Goal: Task Accomplishment & Management: Use online tool/utility

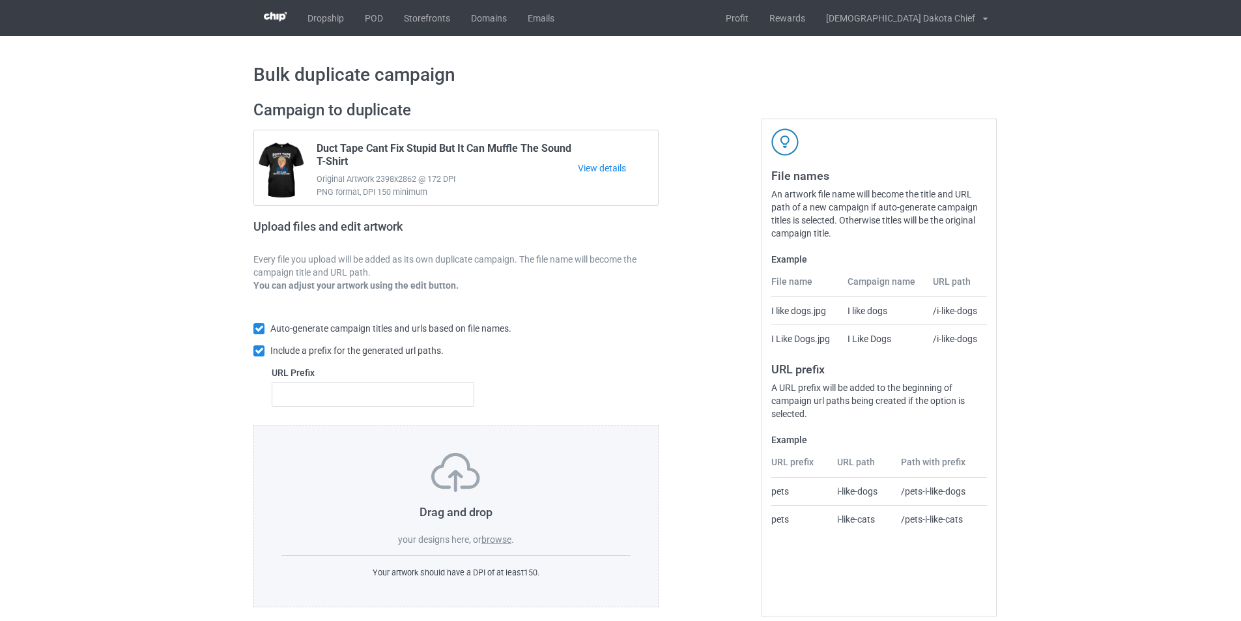
click at [508, 541] on label "browse" at bounding box center [497, 539] width 30 height 10
click at [0, 0] on input "browse" at bounding box center [0, 0] width 0 height 0
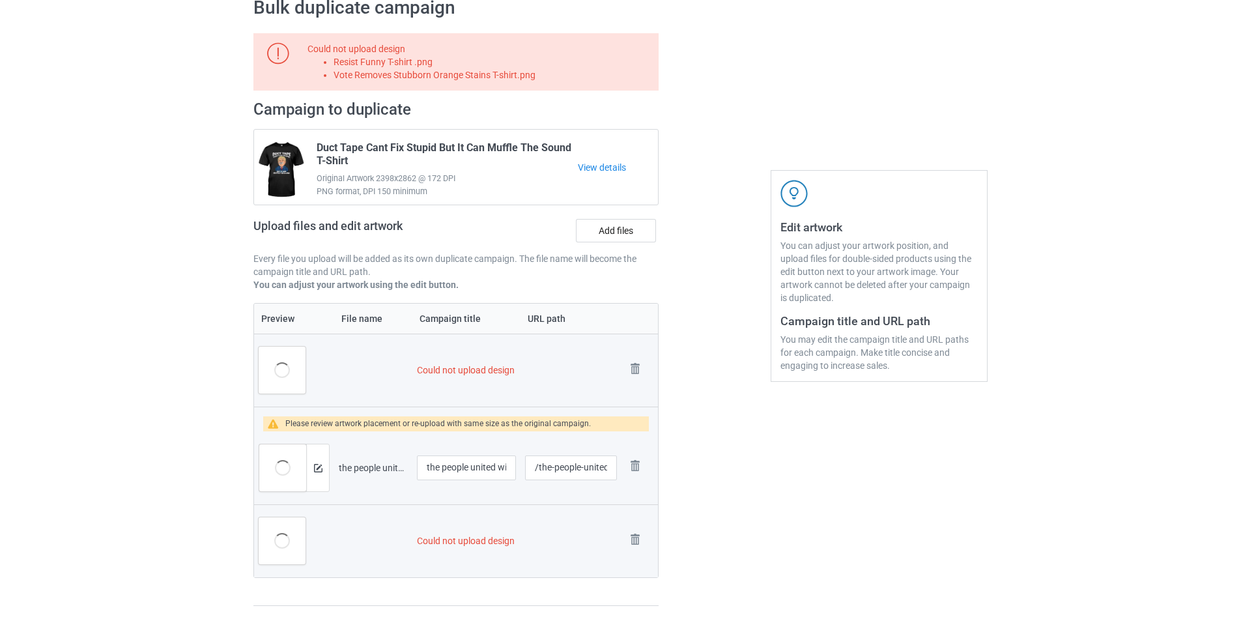
scroll to position [130, 0]
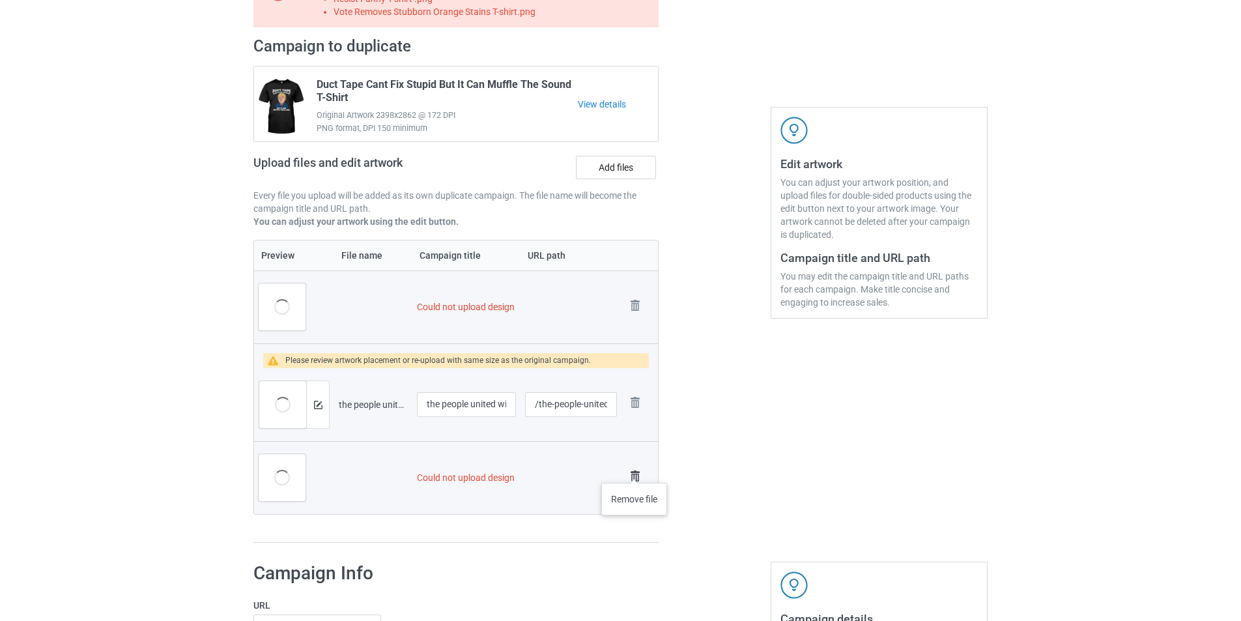
click at [635, 470] on img at bounding box center [635, 476] width 18 height 18
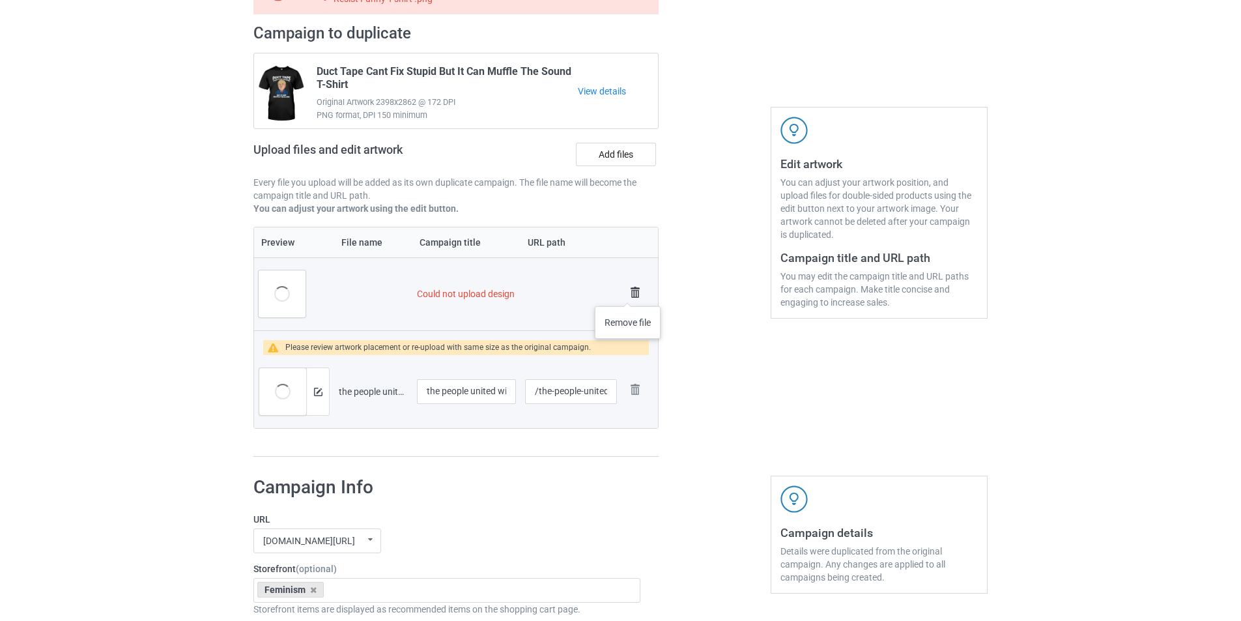
click at [628, 293] on img at bounding box center [635, 292] width 18 height 18
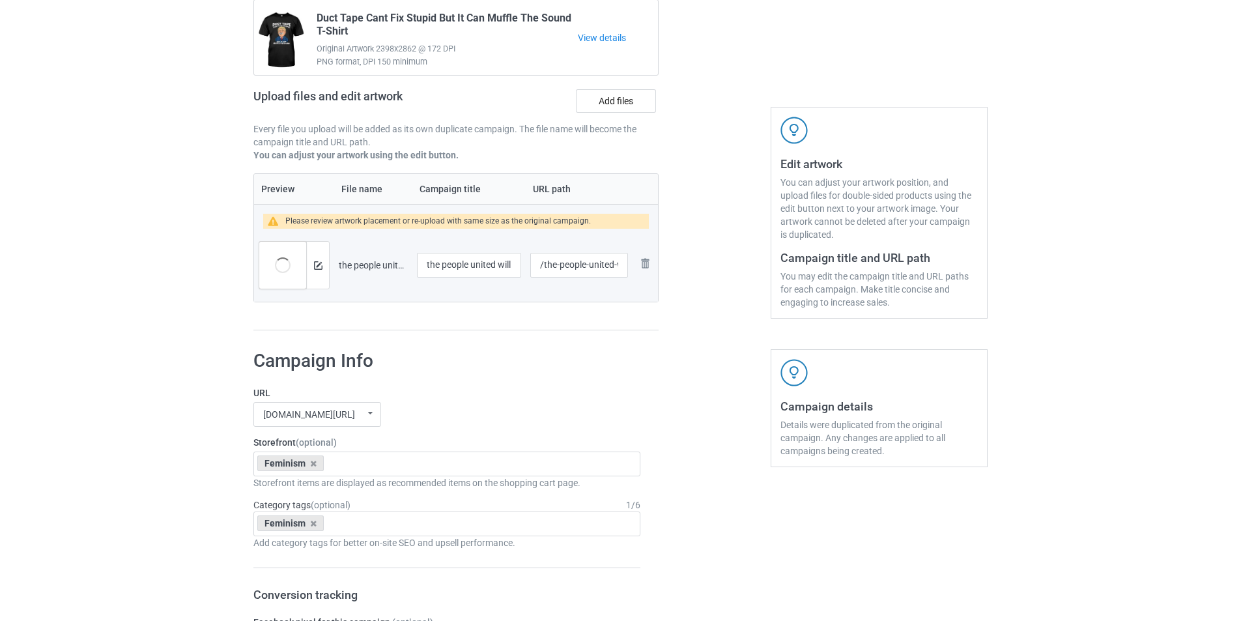
scroll to position [77, 0]
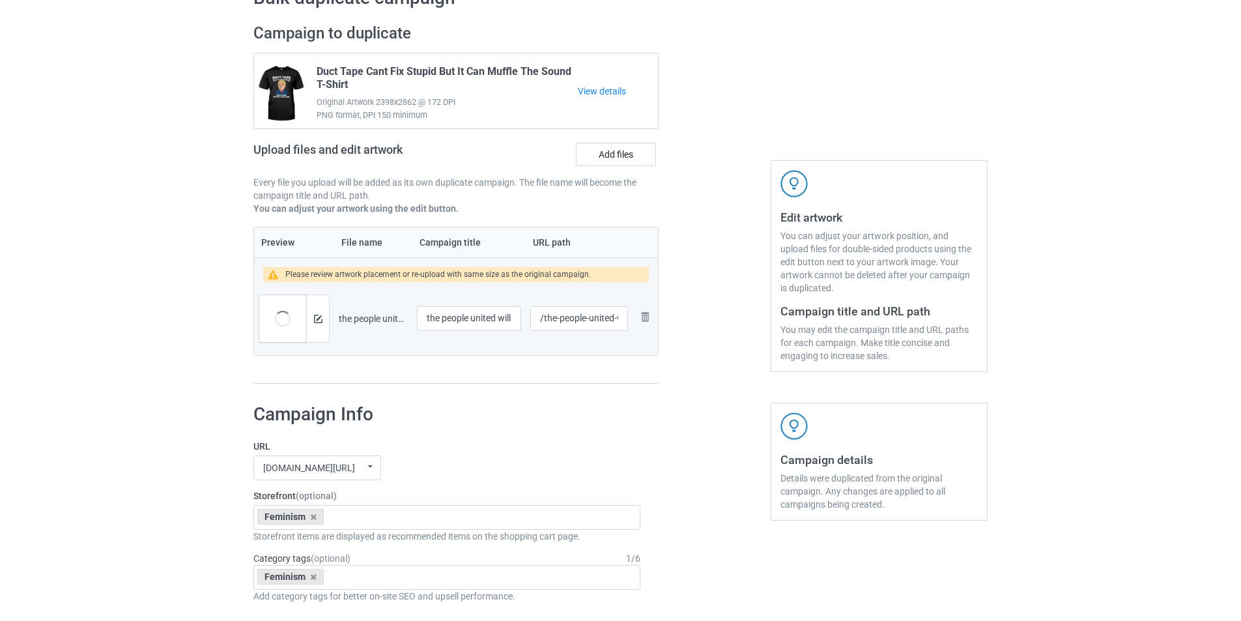
click at [618, 161] on label "Add files" at bounding box center [616, 154] width 80 height 23
click at [0, 0] on input "Add files" at bounding box center [0, 0] width 0 height 0
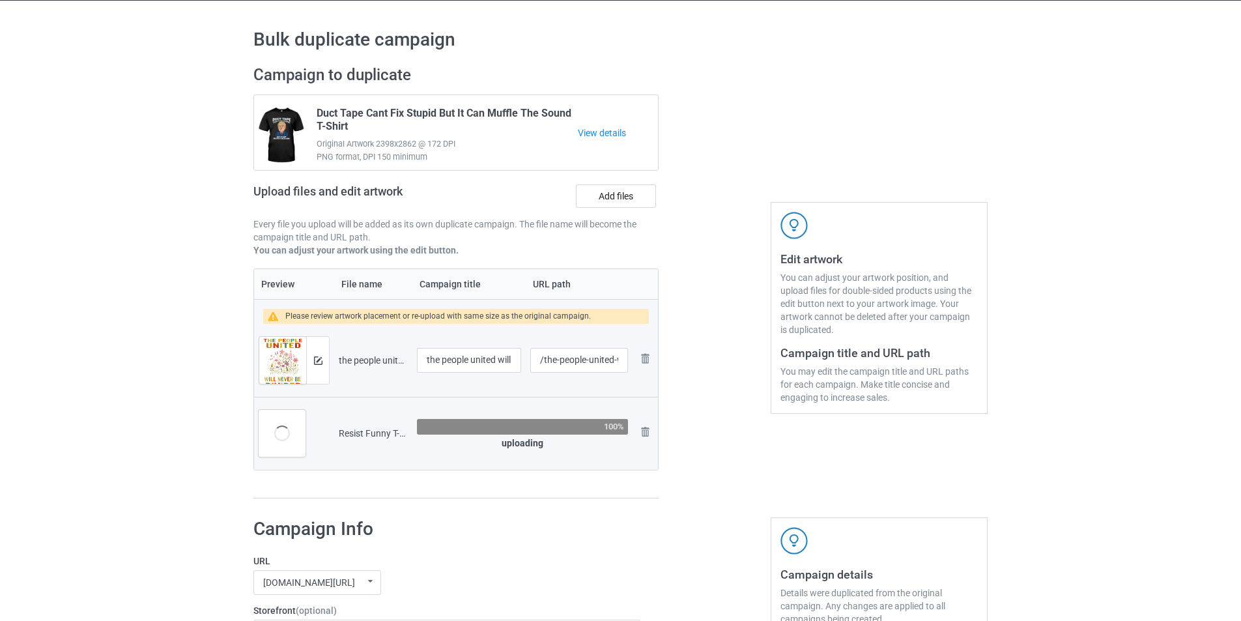
scroll to position [0, 0]
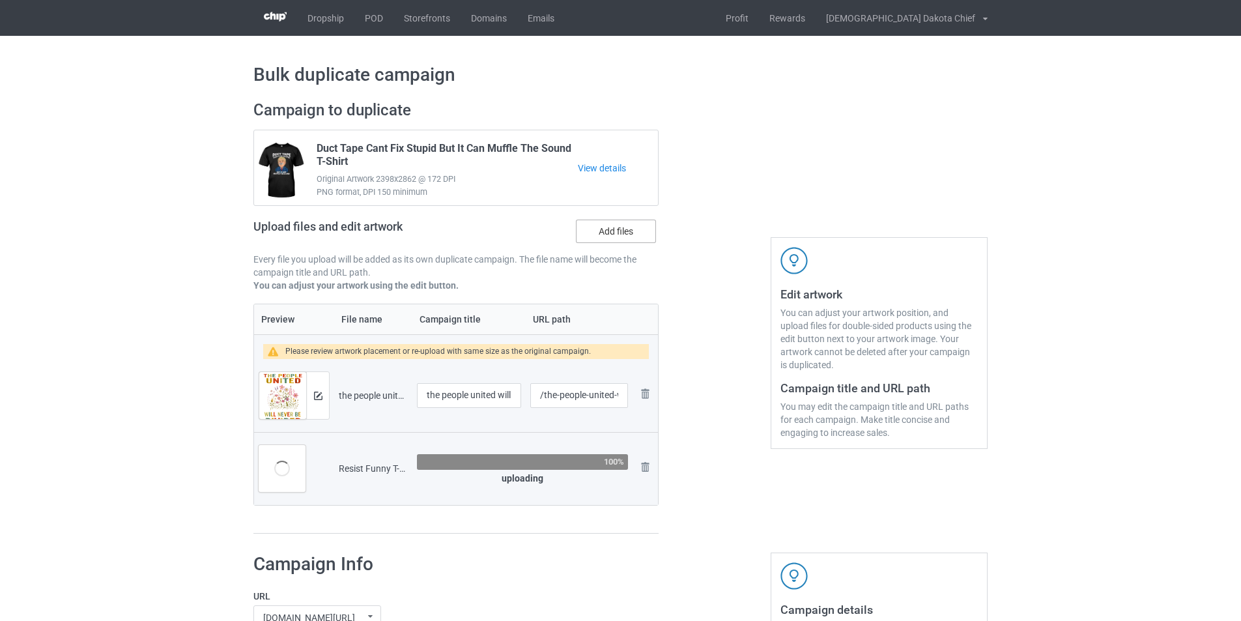
click at [624, 227] on label "Add files" at bounding box center [616, 231] width 80 height 23
click at [0, 0] on input "Add files" at bounding box center [0, 0] width 0 height 0
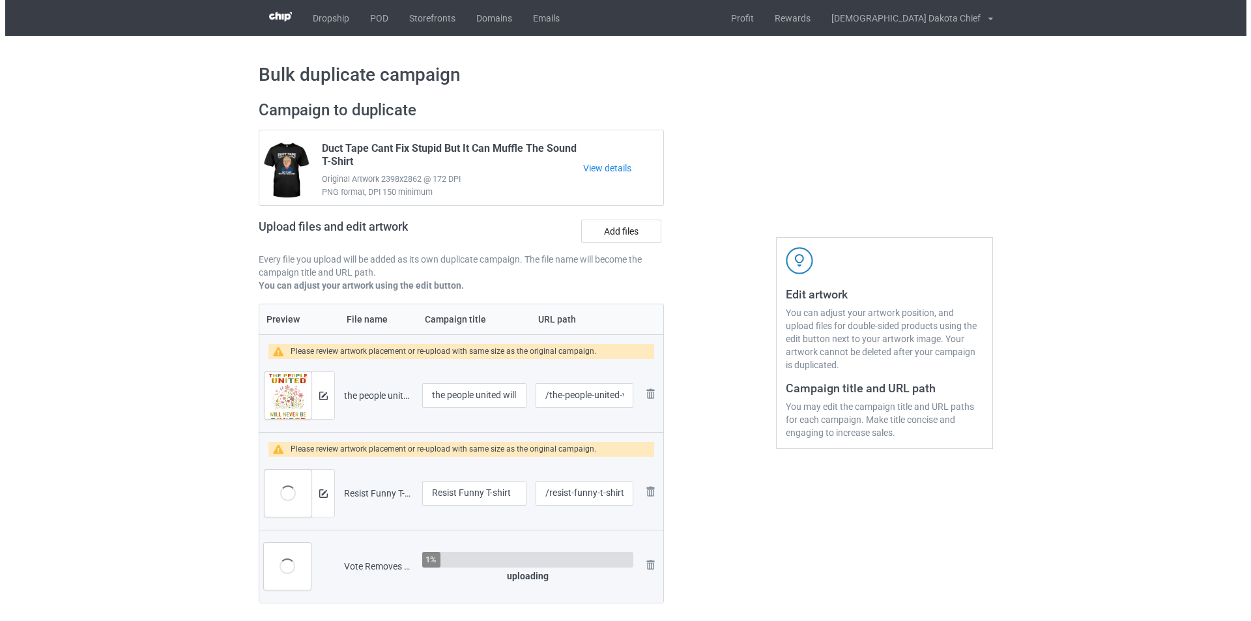
scroll to position [195, 0]
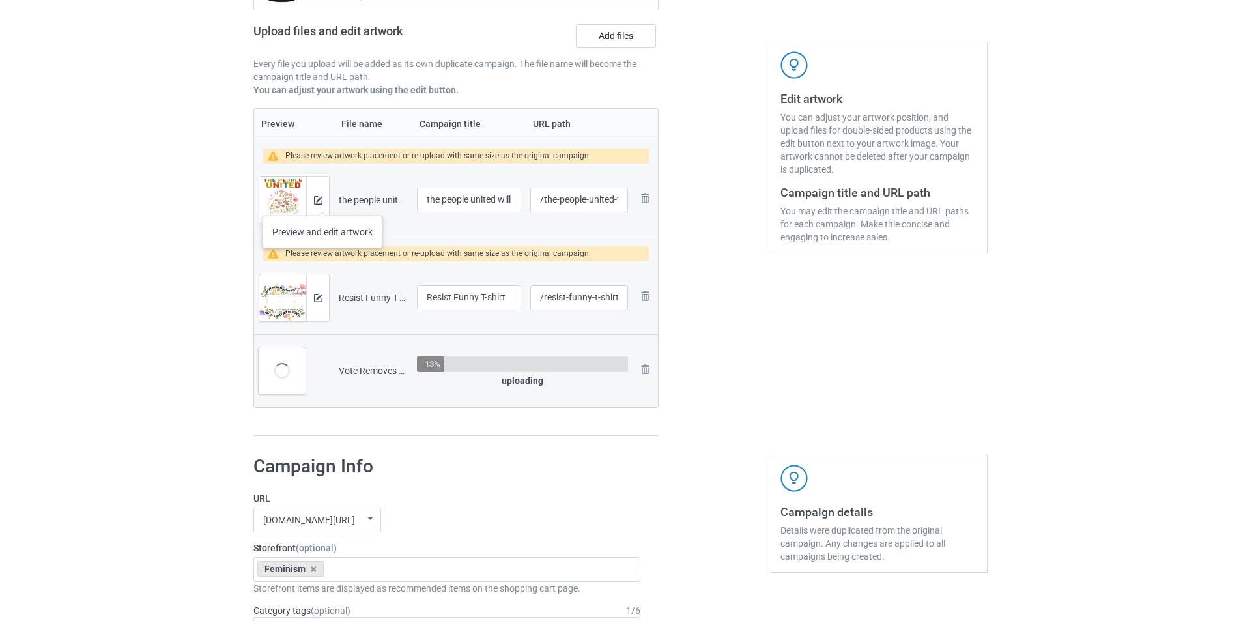
click at [323, 199] on div at bounding box center [317, 200] width 23 height 47
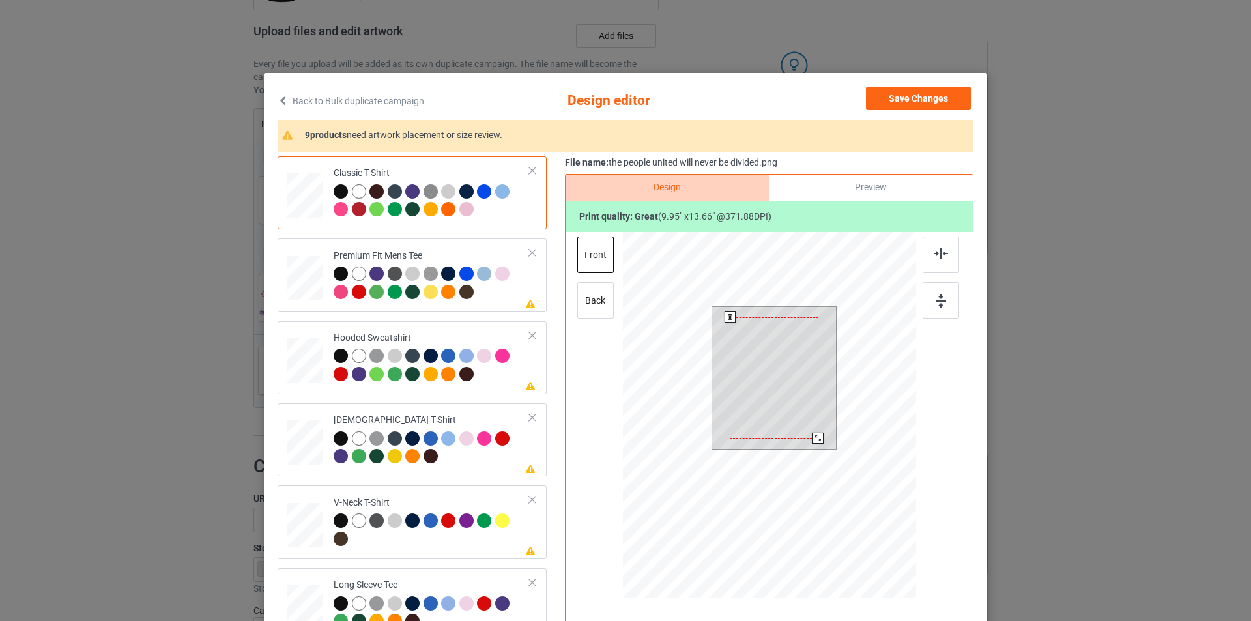
drag, startPoint x: 820, startPoint y: 450, endPoint x: 816, endPoint y: 437, distance: 13.6
click at [816, 437] on div at bounding box center [818, 438] width 11 height 11
click at [493, 296] on div at bounding box center [432, 285] width 196 height 36
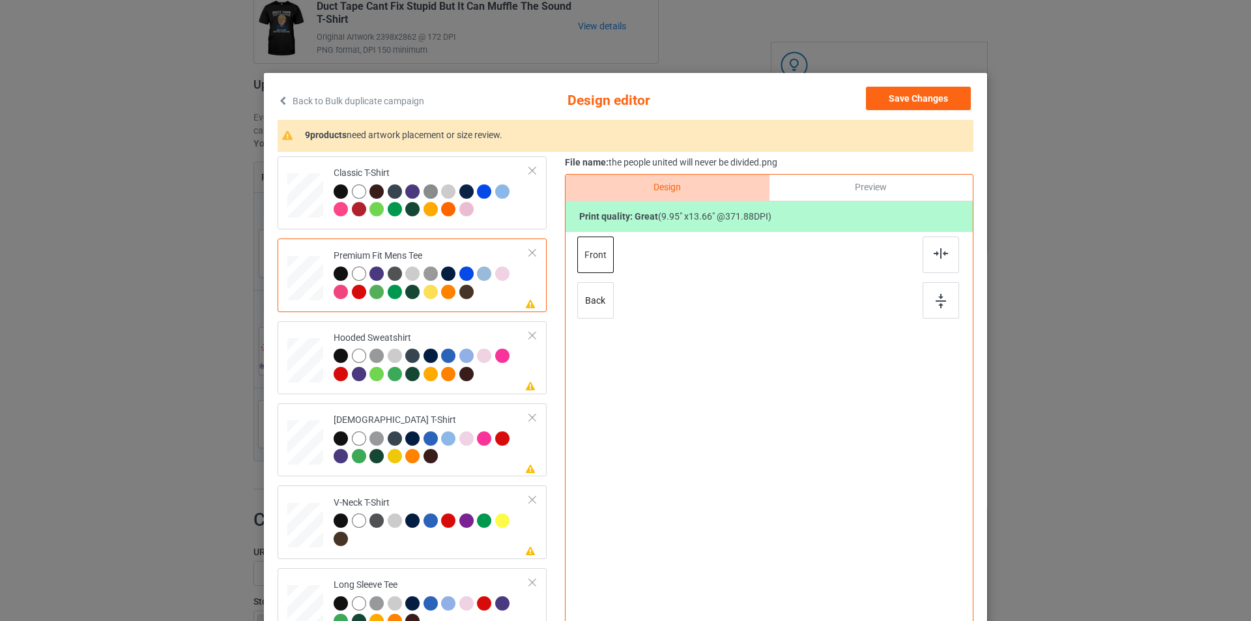
scroll to position [249, 0]
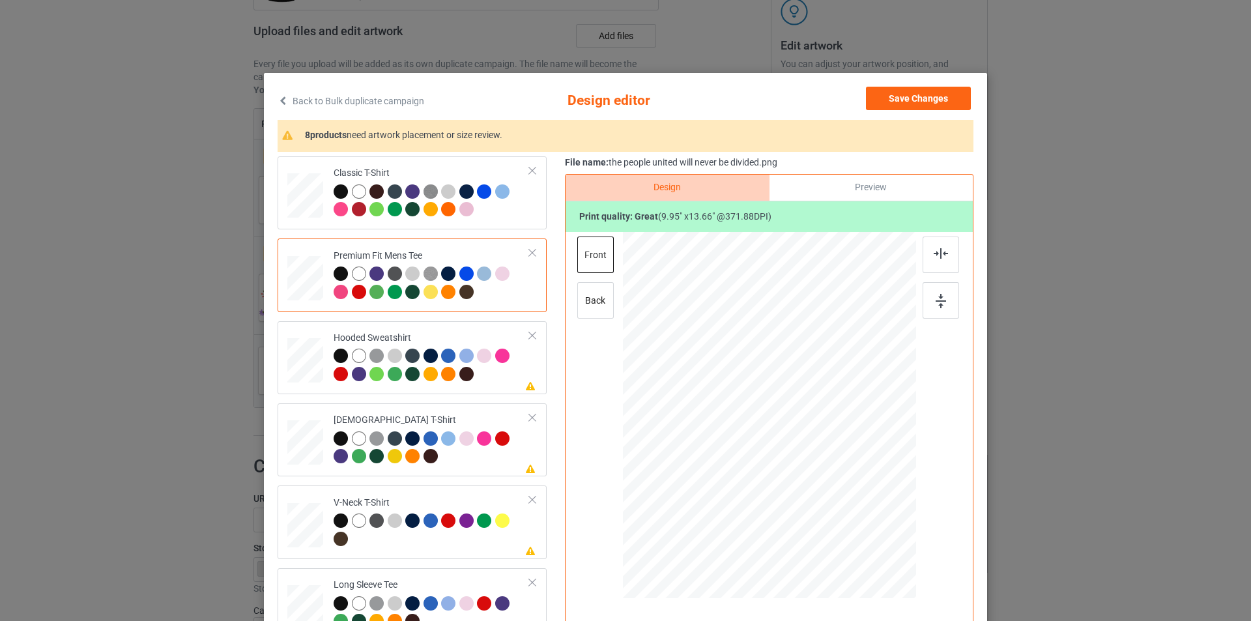
click at [772, 377] on div at bounding box center [774, 377] width 88 height 121
click at [472, 336] on div "Hooded Sweatshirt" at bounding box center [432, 356] width 196 height 49
click at [781, 372] on div at bounding box center [769, 401] width 339 height 339
click at [781, 372] on div at bounding box center [773, 382] width 75 height 103
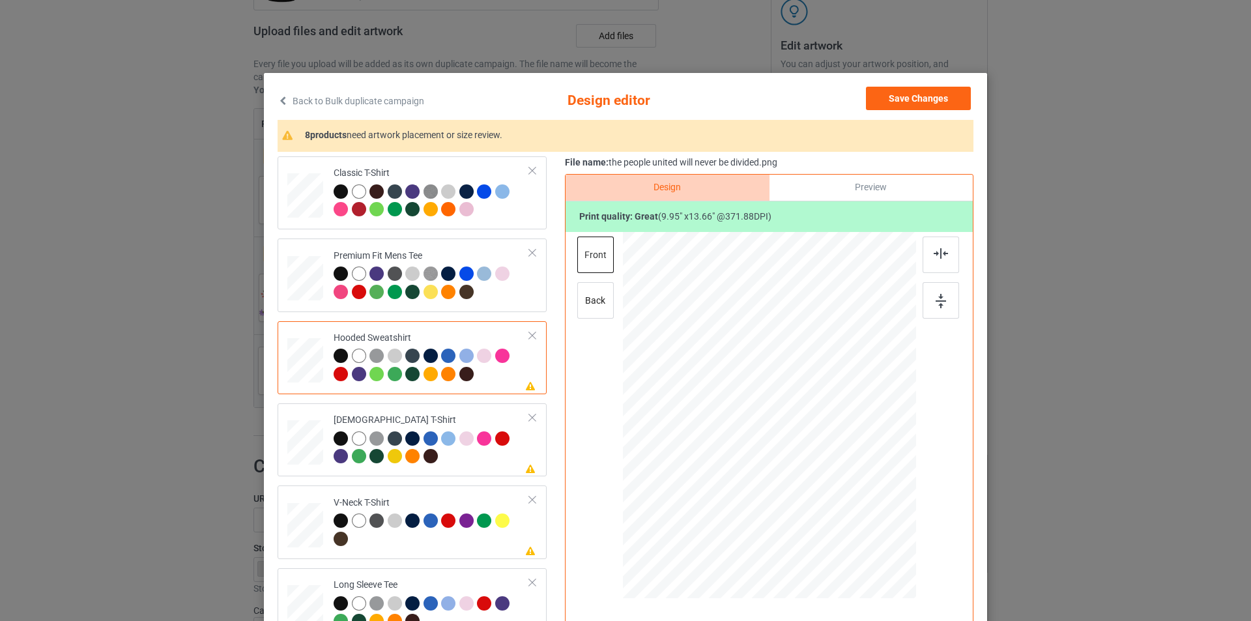
click at [781, 372] on div at bounding box center [773, 382] width 75 height 103
click at [471, 416] on div "[DEMOGRAPHIC_DATA] T-Shirt" at bounding box center [432, 438] width 196 height 49
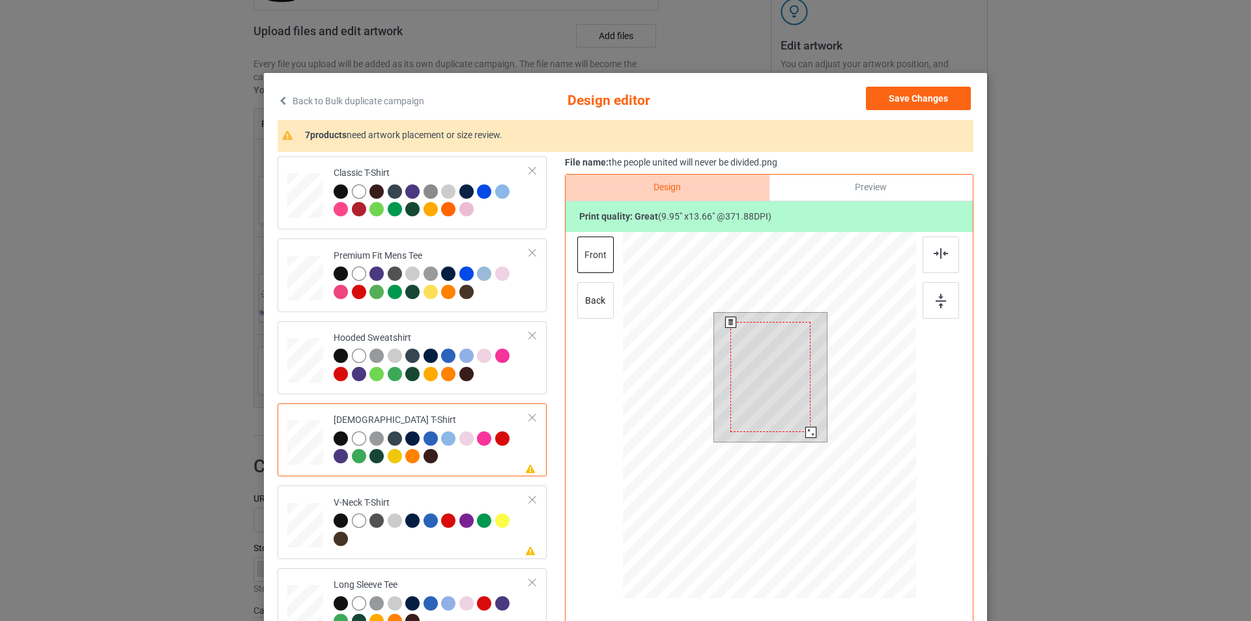
click at [775, 358] on div at bounding box center [770, 377] width 80 height 110
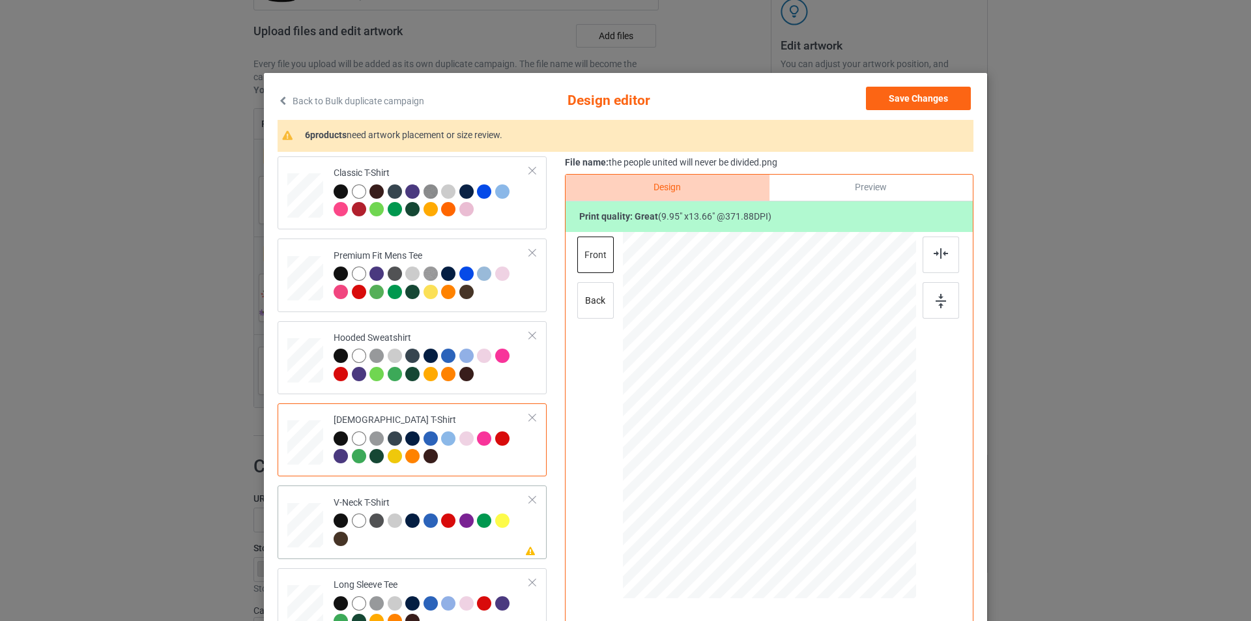
click at [485, 502] on div "V-Neck T-Shirt" at bounding box center [432, 521] width 196 height 49
click at [754, 396] on div at bounding box center [774, 391] width 94 height 129
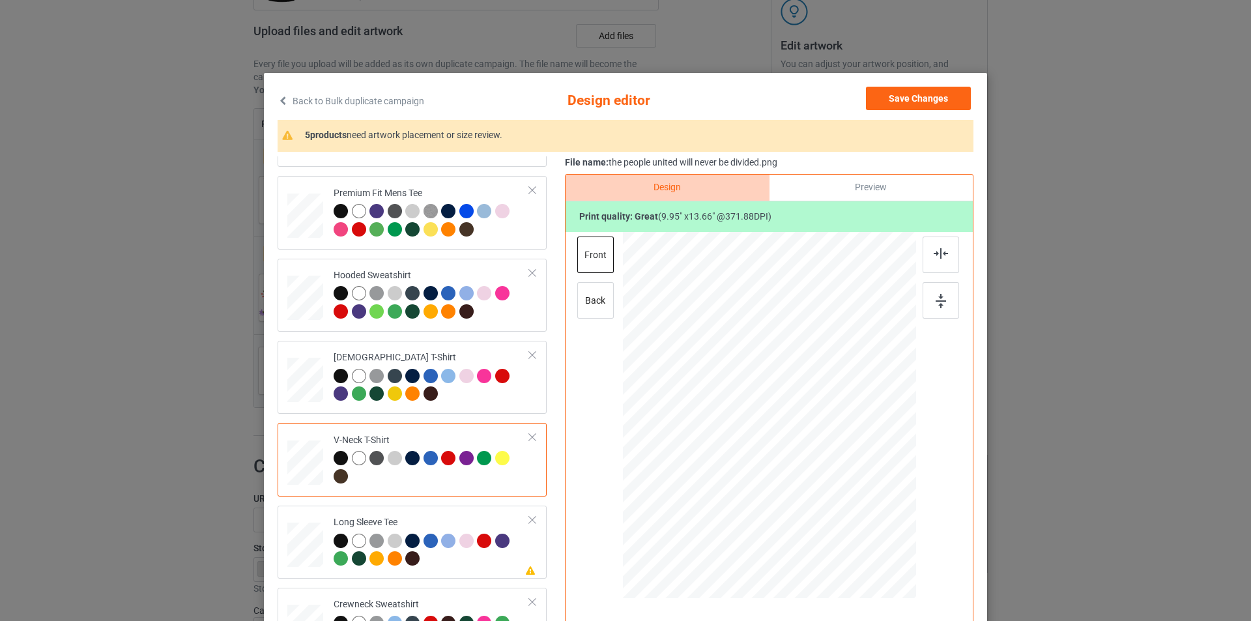
scroll to position [130, 0]
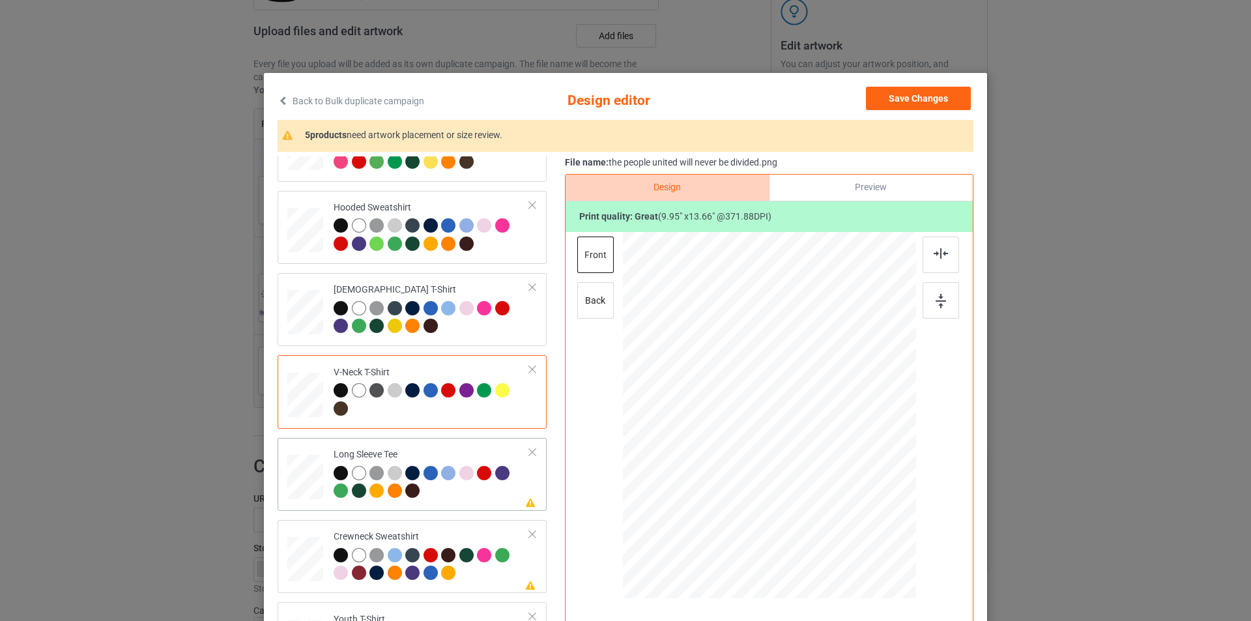
click at [469, 459] on div "Long Sleeve Tee" at bounding box center [432, 472] width 196 height 49
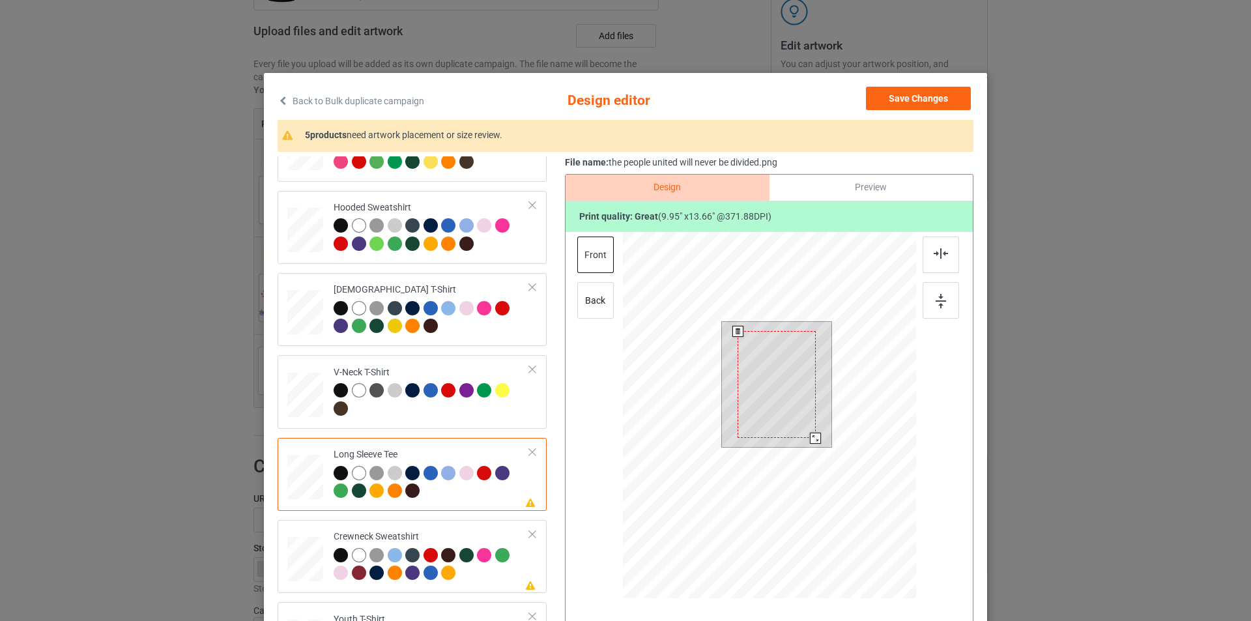
click at [757, 375] on div at bounding box center [777, 384] width 78 height 107
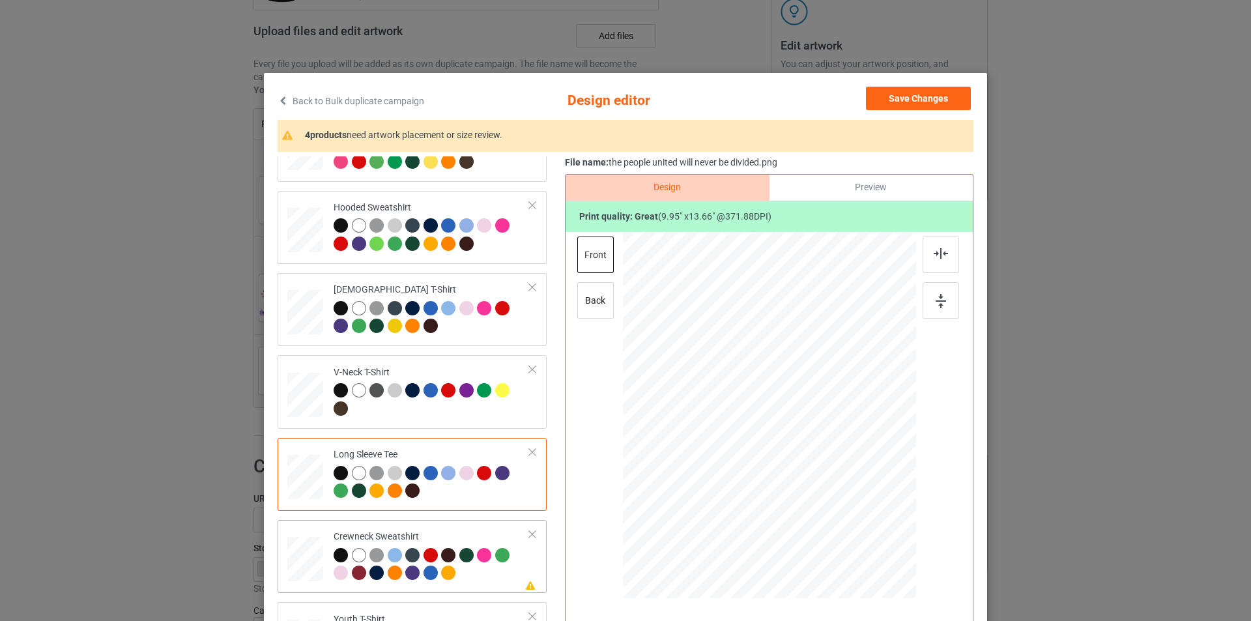
click at [461, 532] on div "Crewneck Sweatshirt" at bounding box center [432, 554] width 196 height 49
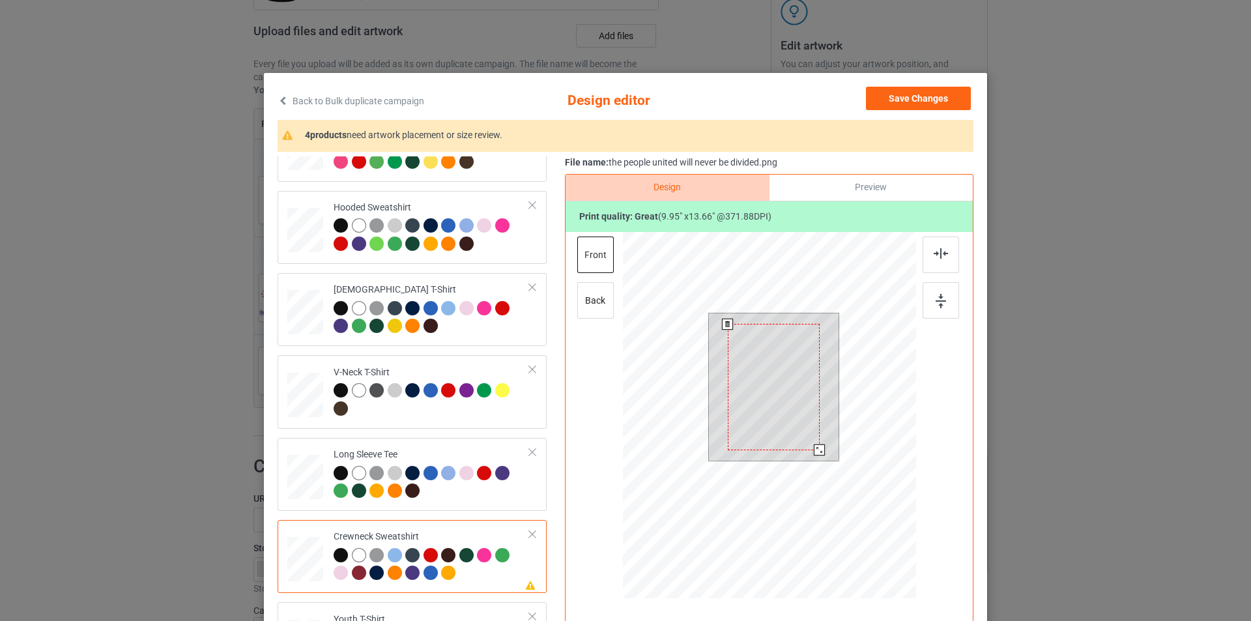
click at [762, 367] on div at bounding box center [774, 387] width 92 height 126
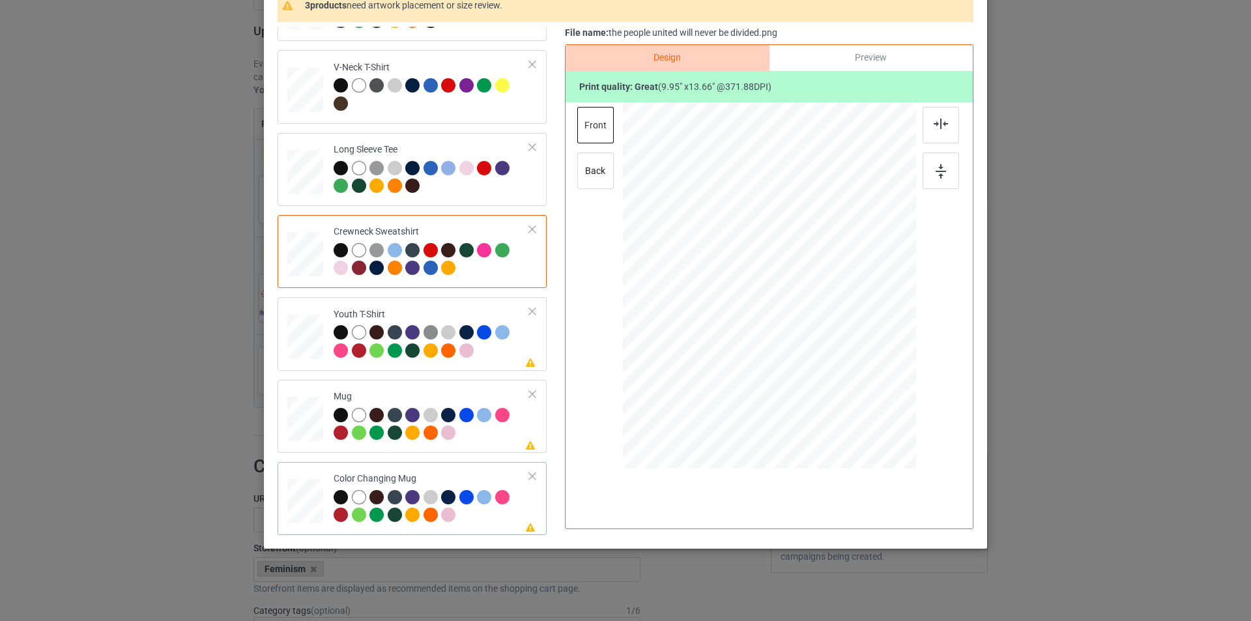
scroll to position [131, 0]
click at [475, 365] on div "Please review artwork placement Youth T-Shirt" at bounding box center [412, 332] width 269 height 73
click at [760, 284] on div at bounding box center [765, 273] width 88 height 121
click at [457, 396] on div "Mug" at bounding box center [432, 414] width 196 height 49
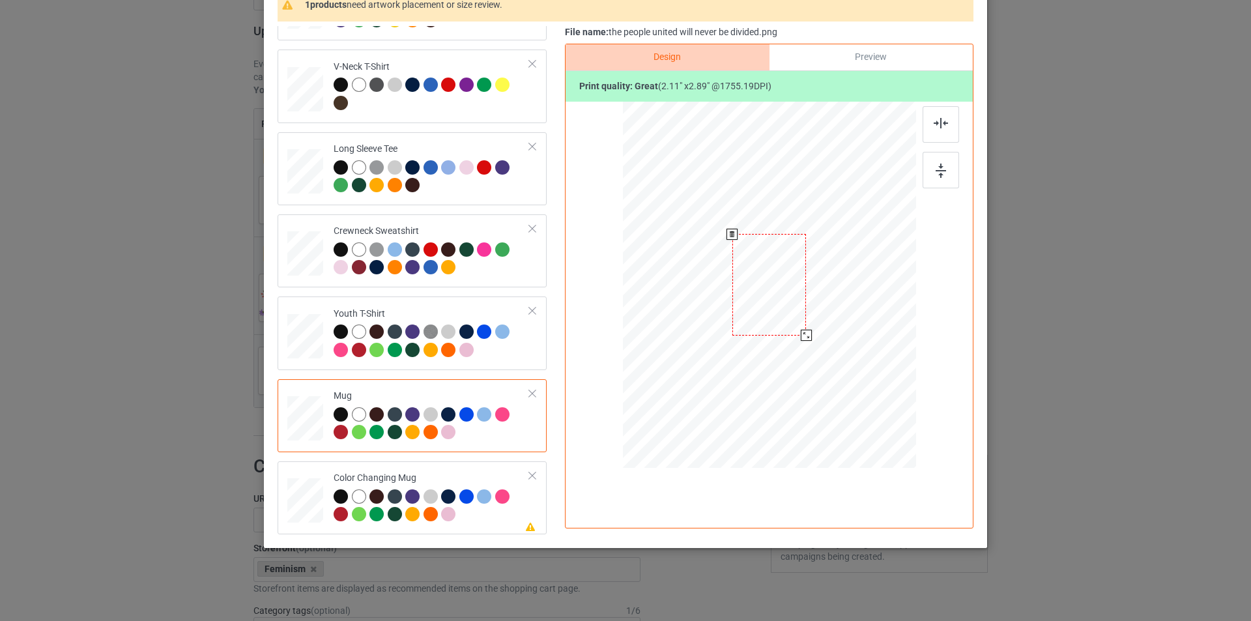
drag, startPoint x: 848, startPoint y: 403, endPoint x: 811, endPoint y: 324, distance: 86.6
click at [811, 324] on div at bounding box center [769, 285] width 293 height 122
drag, startPoint x: 791, startPoint y: 281, endPoint x: 822, endPoint y: 283, distance: 30.7
click at [822, 283] on div at bounding box center [850, 287] width 74 height 102
click at [479, 472] on div "Color Changing Mug" at bounding box center [432, 496] width 196 height 49
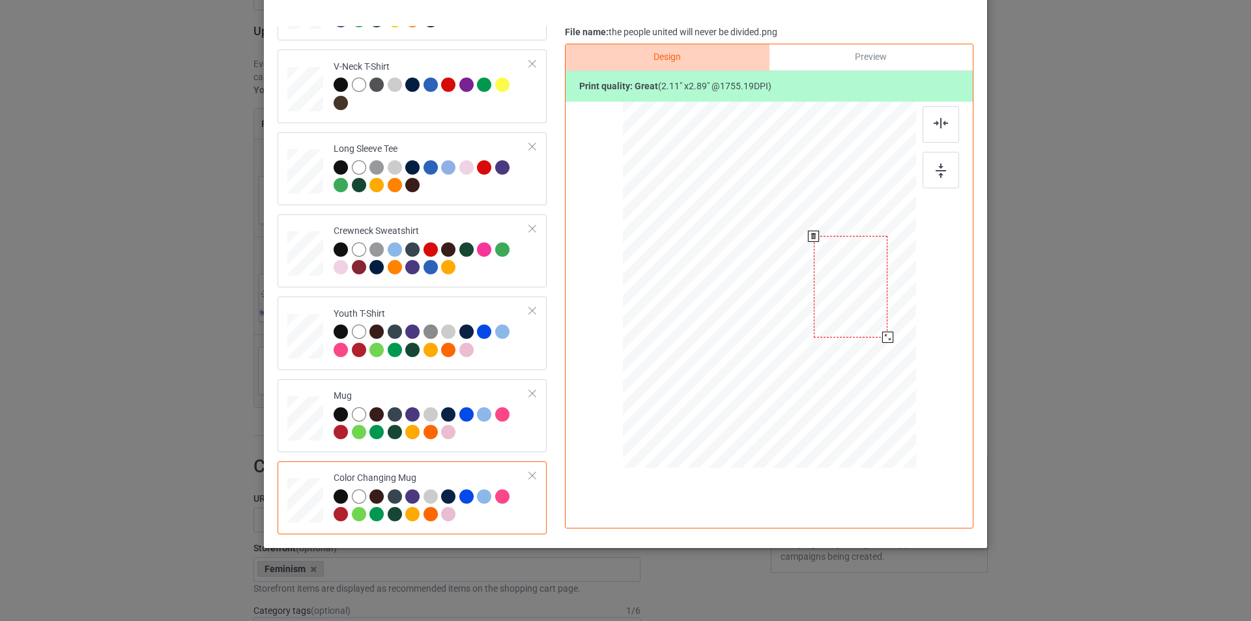
click at [843, 277] on div at bounding box center [851, 287] width 74 height 102
drag, startPoint x: 899, startPoint y: 497, endPoint x: 892, endPoint y: 478, distance: 20.8
click at [899, 494] on div "Design Preview Print quality: great ( 2.11 " x 2.89 " @ 1755.19 DPI)" at bounding box center [769, 286] width 409 height 485
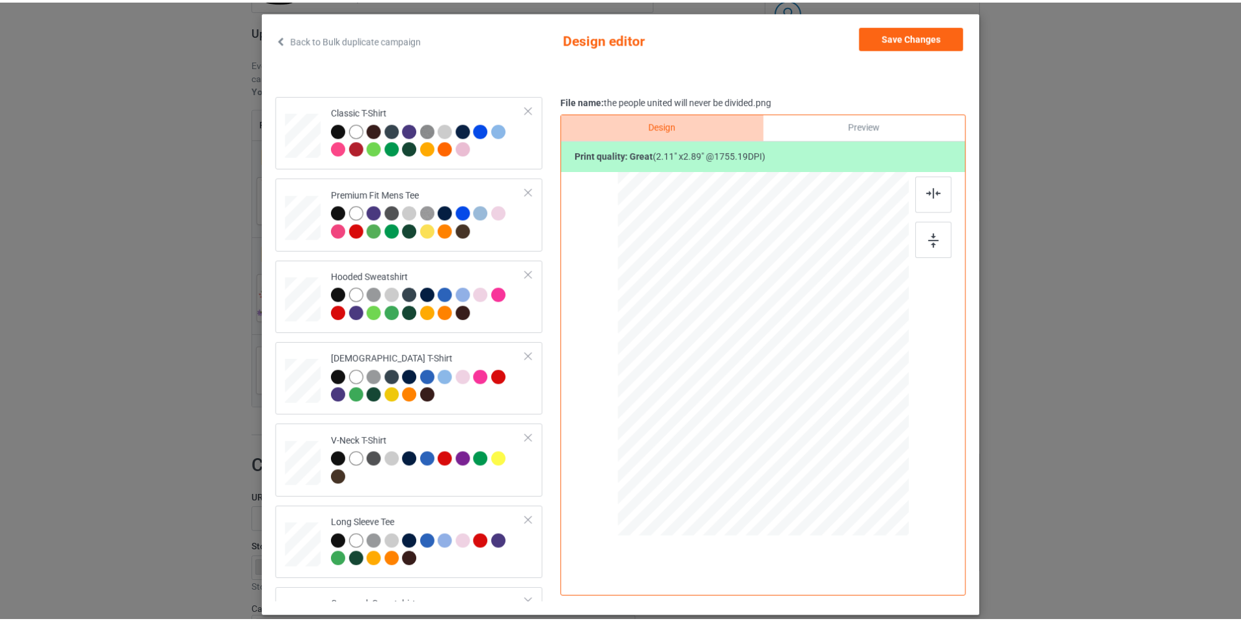
scroll to position [0, 0]
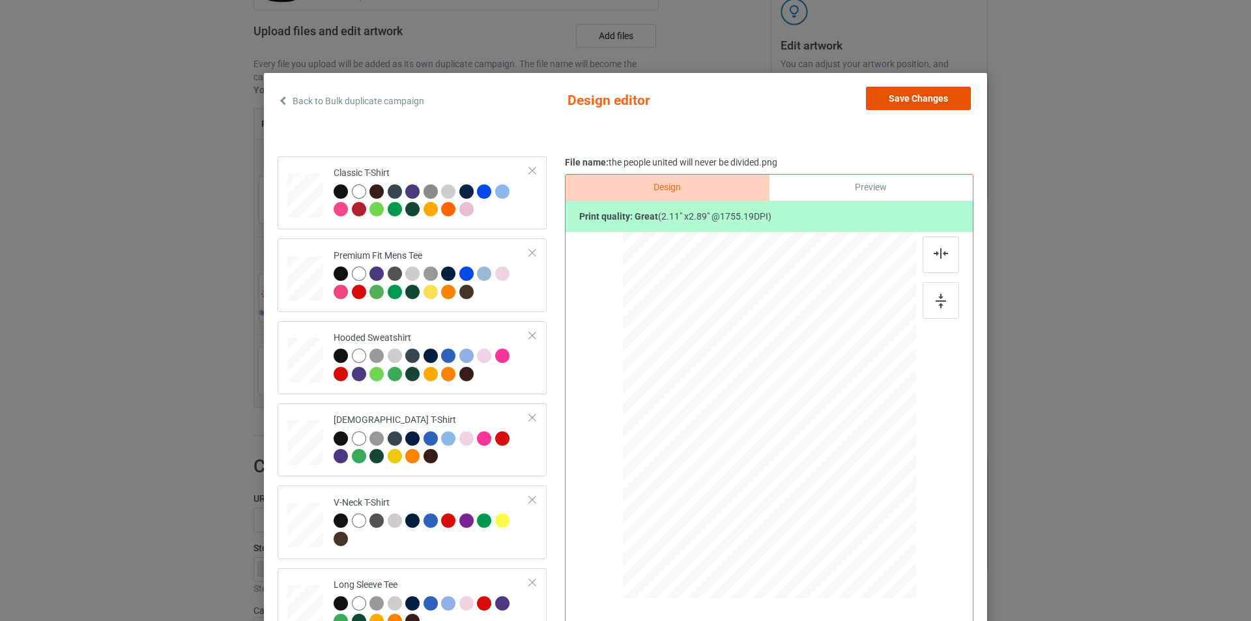
click at [916, 100] on button "Save Changes" at bounding box center [918, 98] width 105 height 23
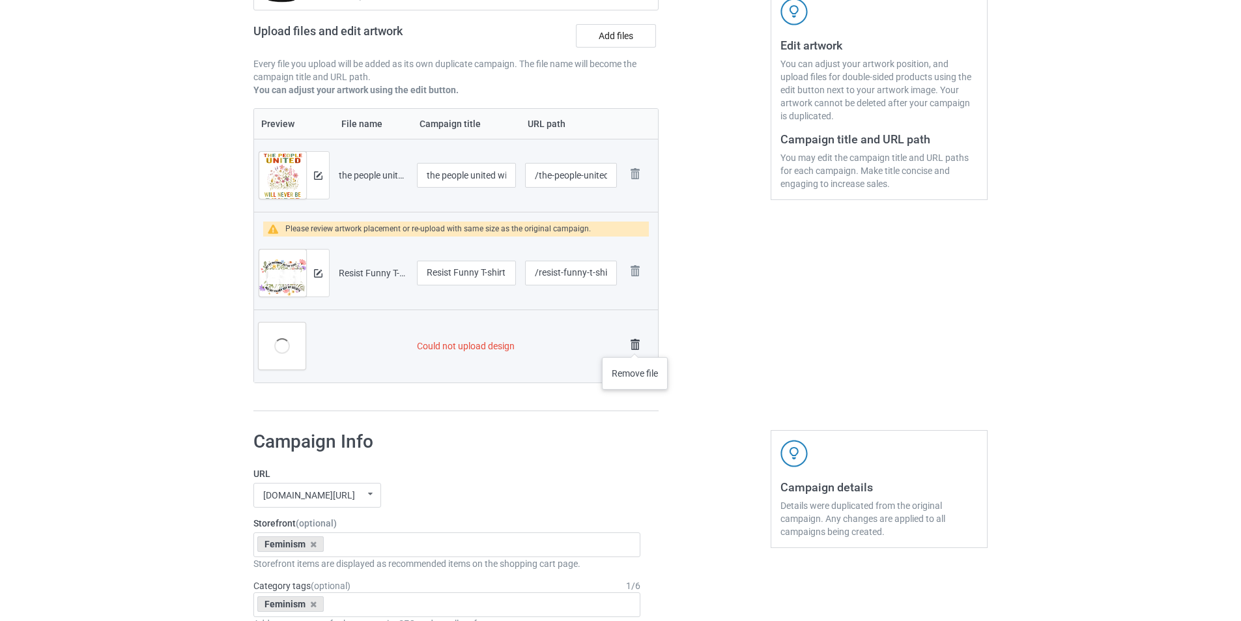
click at [635, 344] on img at bounding box center [635, 345] width 18 height 18
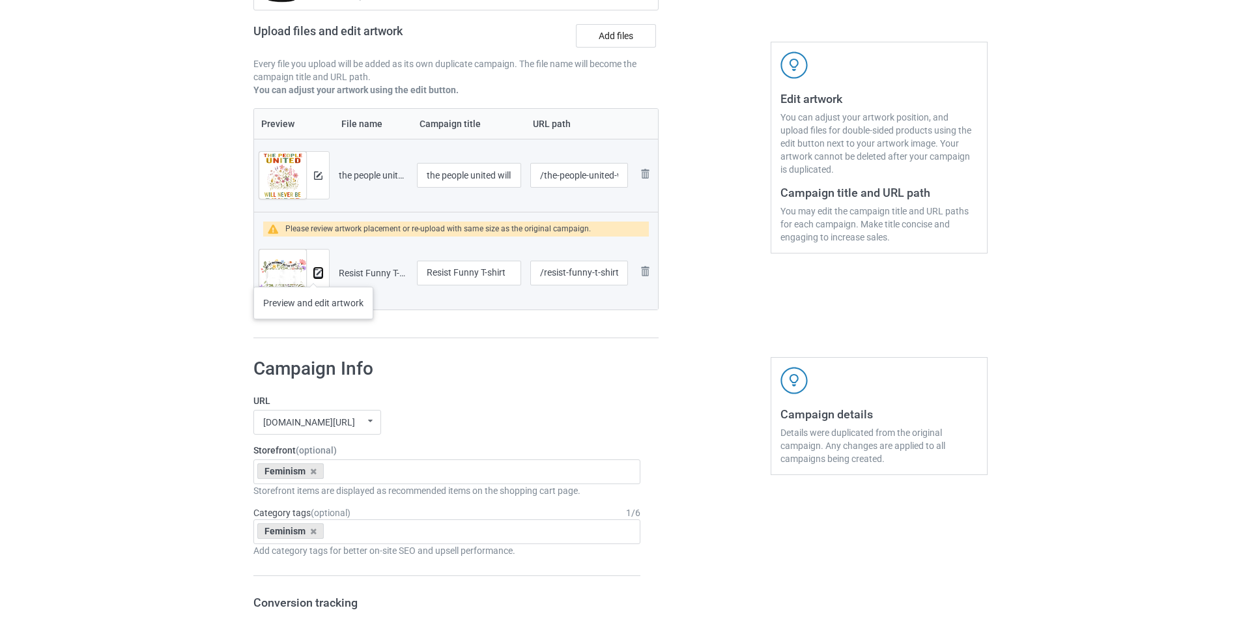
click at [314, 274] on img at bounding box center [318, 273] width 8 height 8
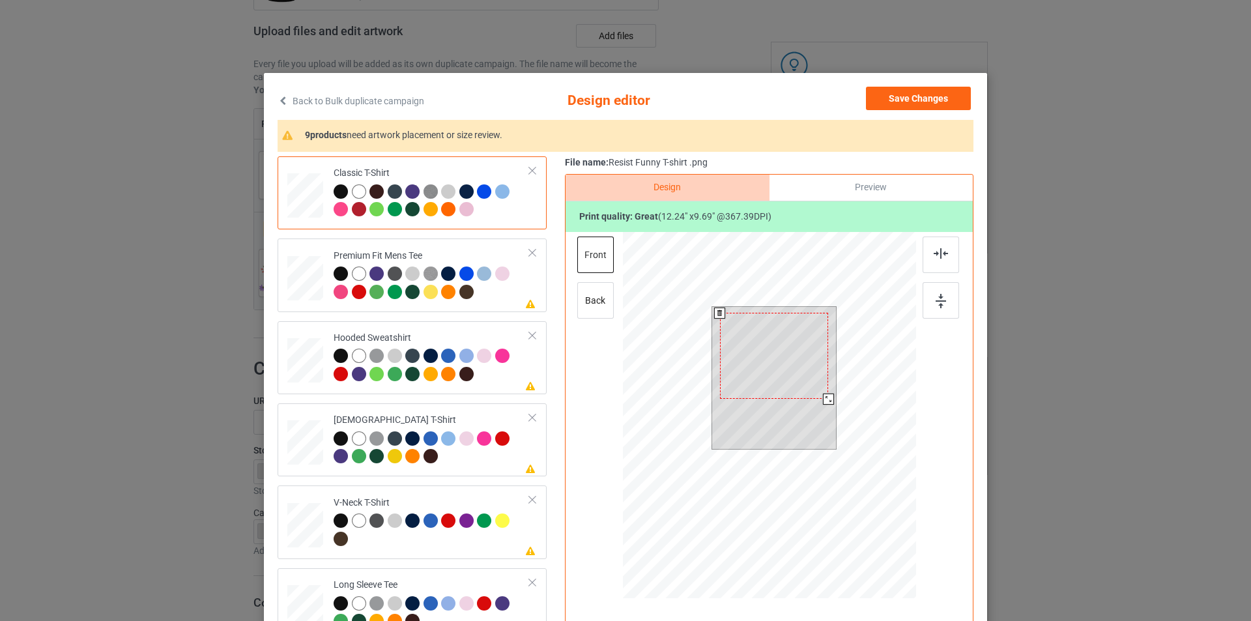
drag, startPoint x: 829, startPoint y: 403, endPoint x: 824, endPoint y: 393, distance: 10.8
click at [824, 393] on div at bounding box center [774, 378] width 124 height 142
click at [803, 363] on div at bounding box center [774, 361] width 109 height 86
click at [821, 399] on div at bounding box center [826, 402] width 11 height 11
click at [470, 287] on div at bounding box center [468, 294] width 18 height 18
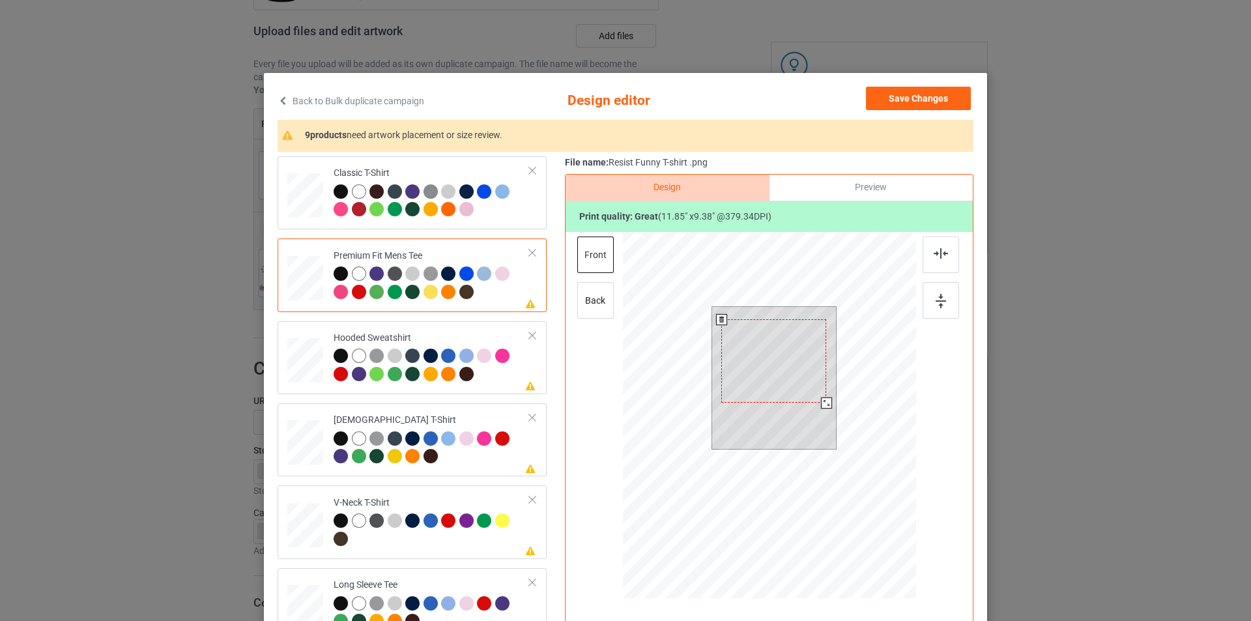
click at [773, 364] on div at bounding box center [773, 360] width 105 height 83
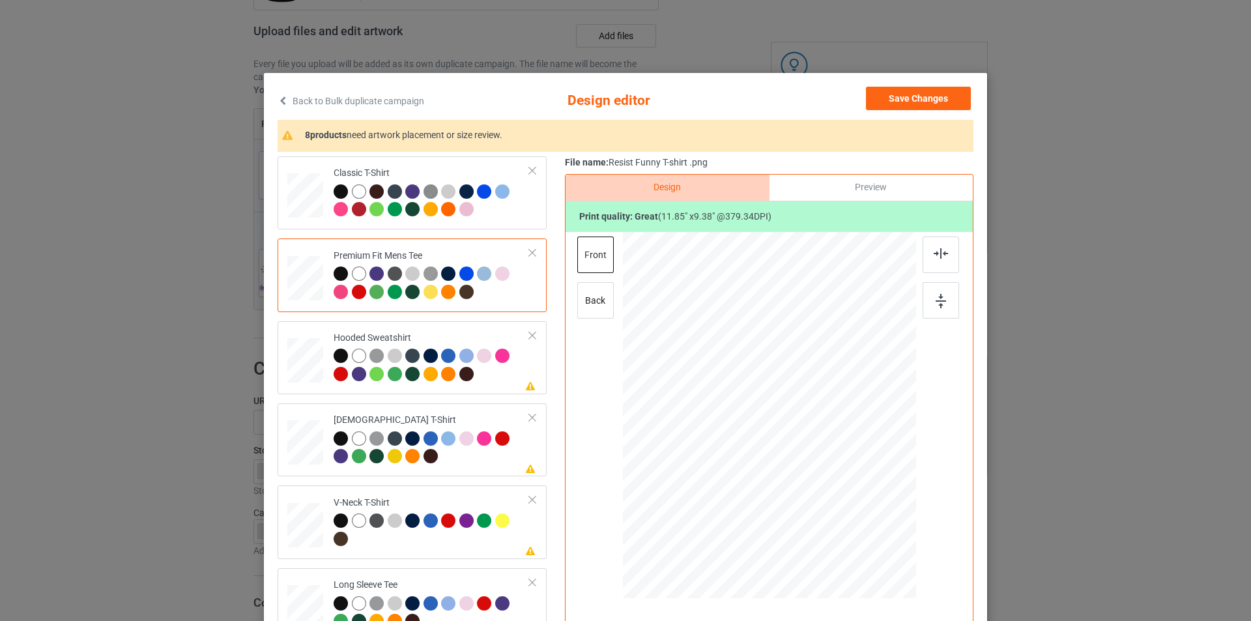
click at [338, 272] on div at bounding box center [341, 274] width 14 height 14
click at [498, 381] on div at bounding box center [432, 367] width 196 height 36
click at [756, 362] on div at bounding box center [772, 368] width 89 height 70
click at [483, 421] on div "[DEMOGRAPHIC_DATA] T-Shirt" at bounding box center [432, 438] width 196 height 49
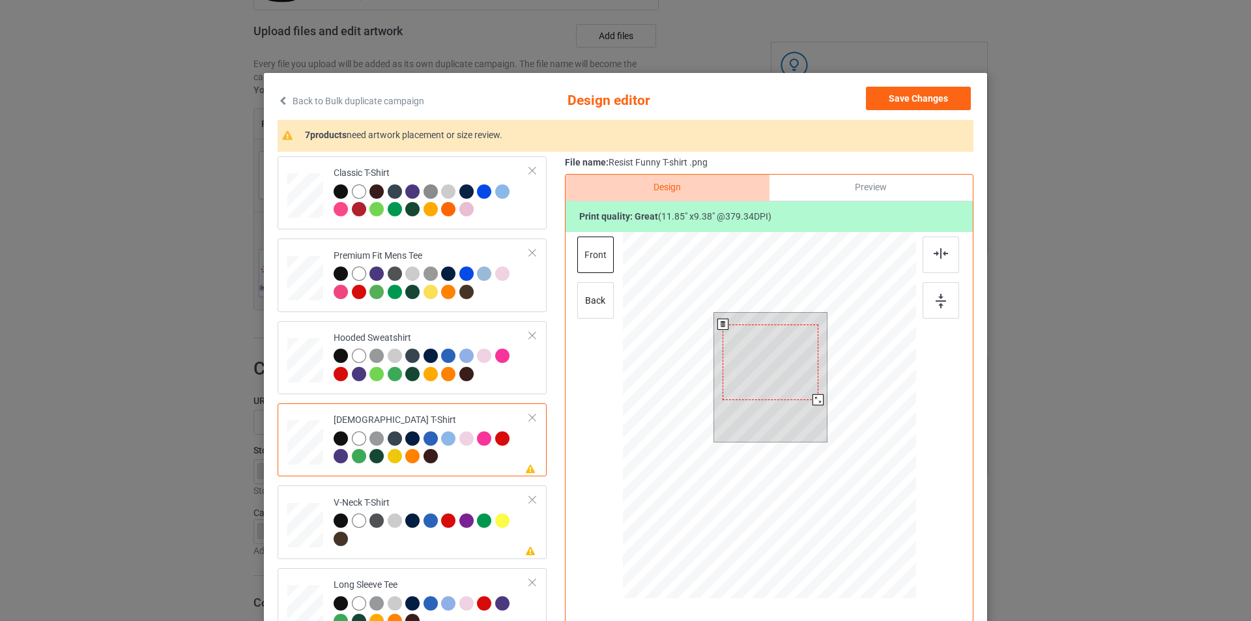
click at [763, 340] on div at bounding box center [771, 362] width 96 height 76
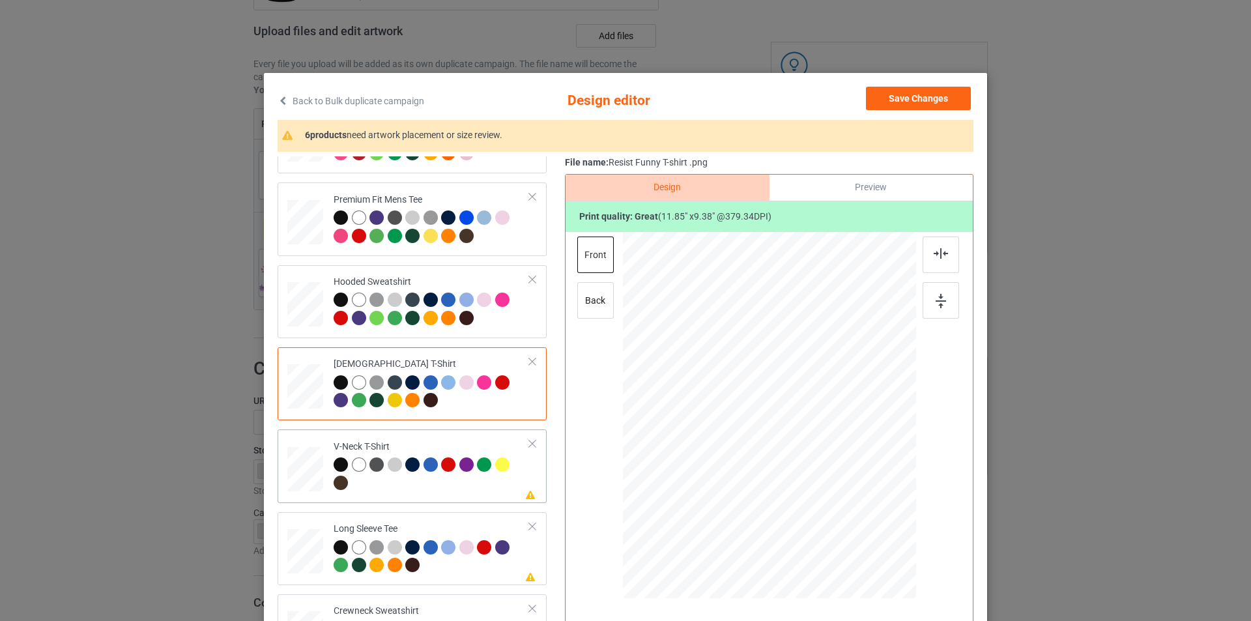
scroll to position [130, 0]
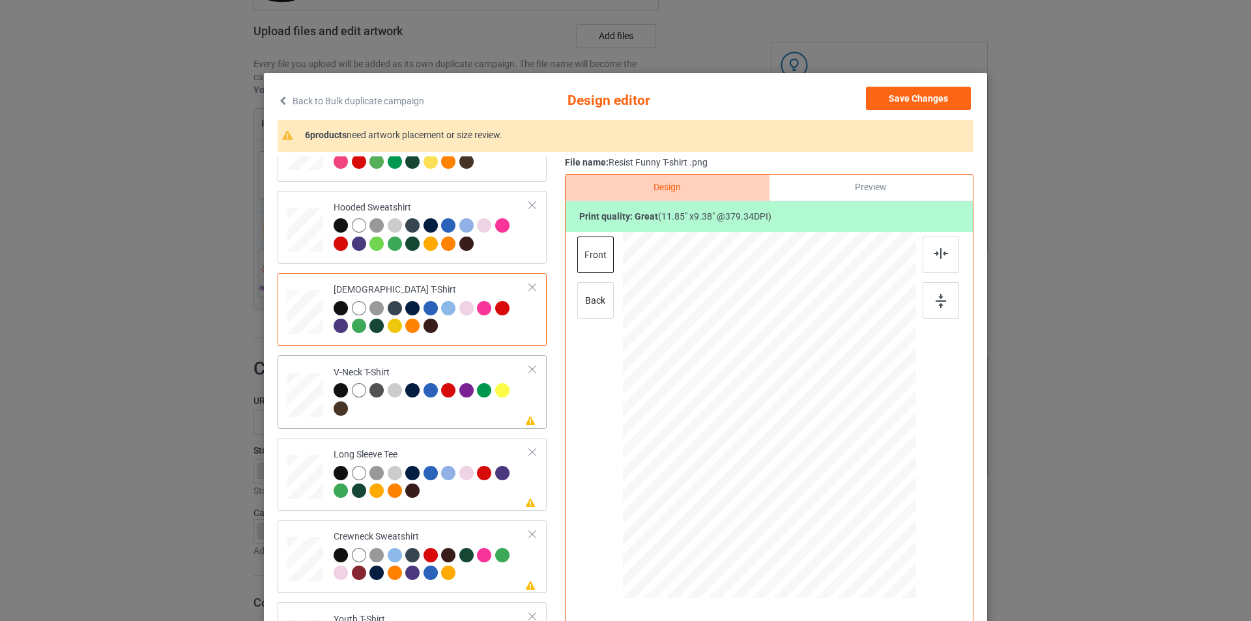
click at [450, 408] on div at bounding box center [432, 401] width 196 height 36
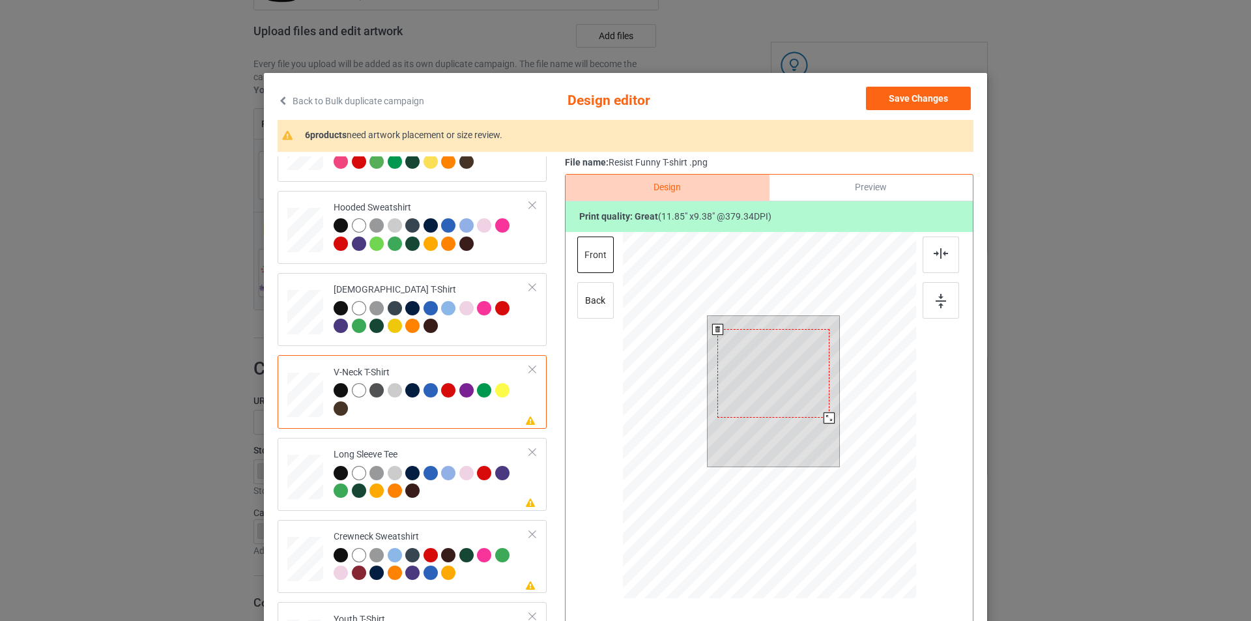
click at [757, 341] on div at bounding box center [772, 373] width 111 height 89
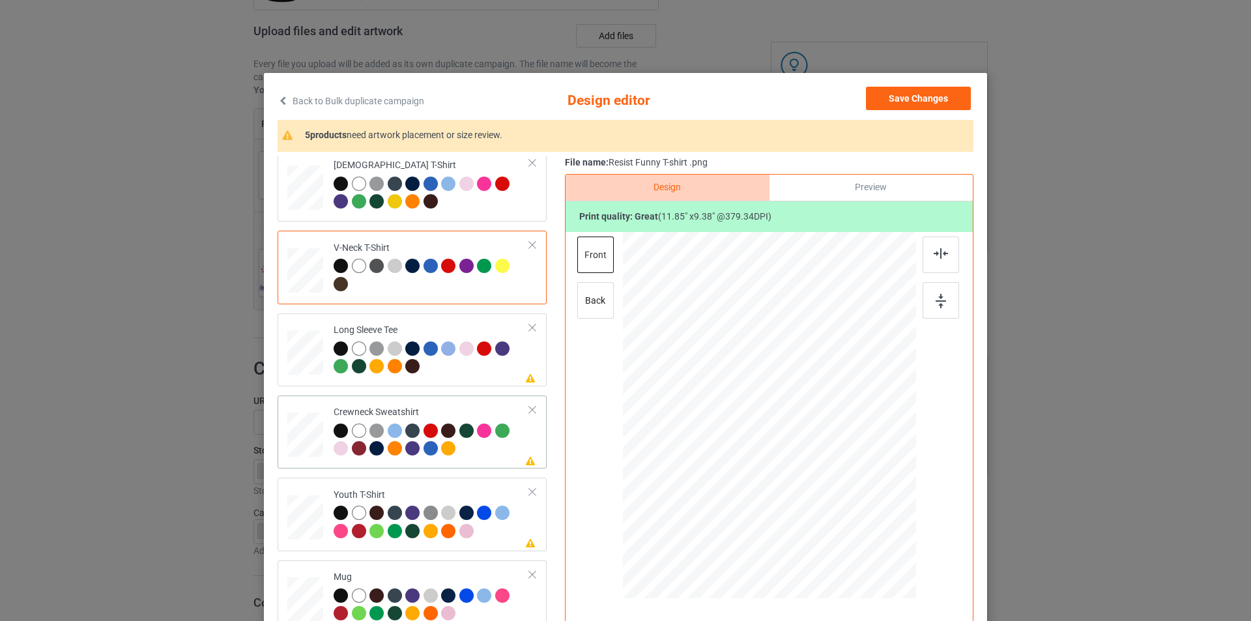
scroll to position [261, 0]
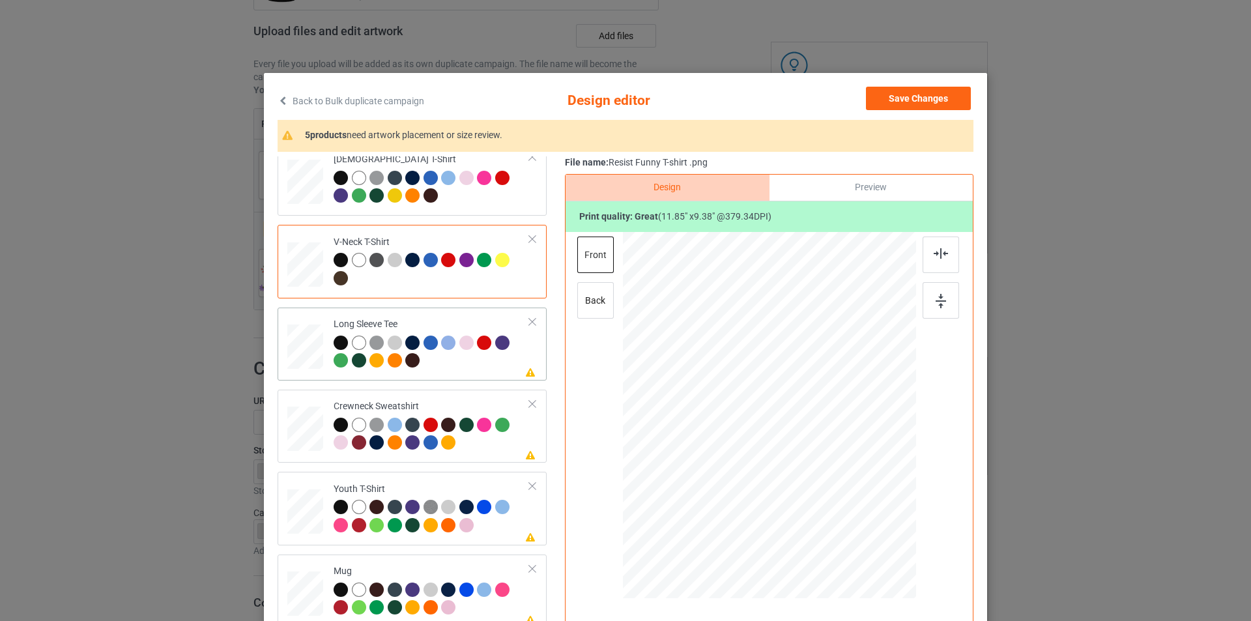
click at [463, 371] on div at bounding box center [432, 354] width 196 height 36
click at [755, 351] on div at bounding box center [769, 401] width 339 height 339
click at [469, 404] on div "Crewneck Sweatshirt" at bounding box center [432, 424] width 196 height 49
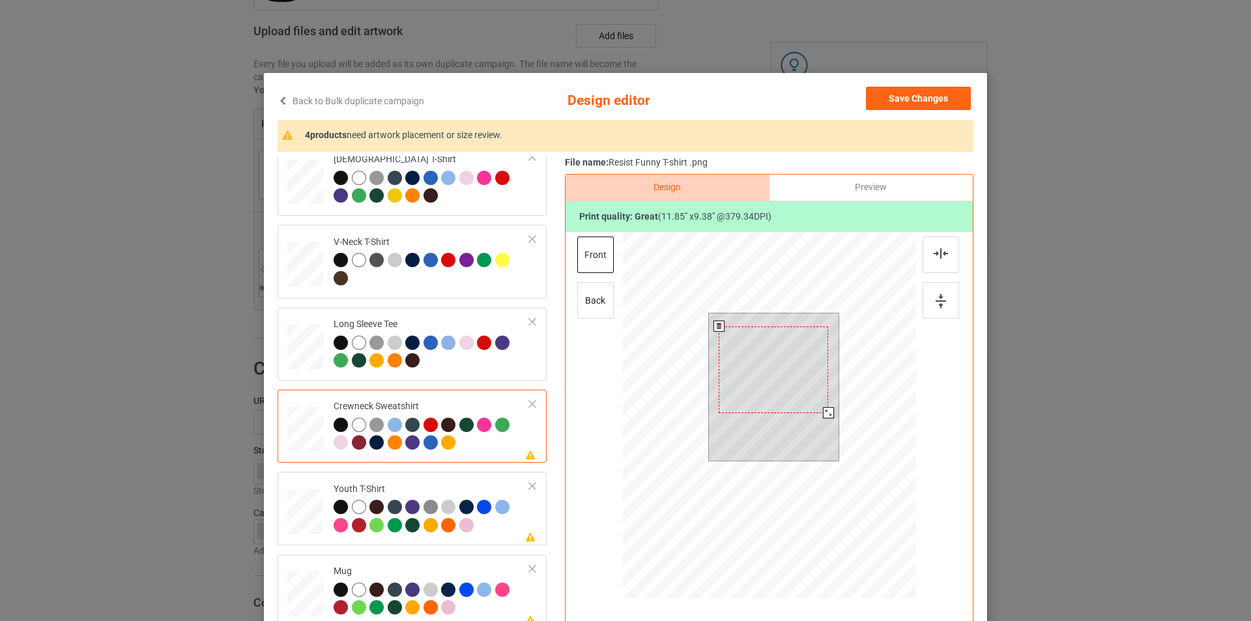
click at [773, 362] on div at bounding box center [773, 369] width 109 height 87
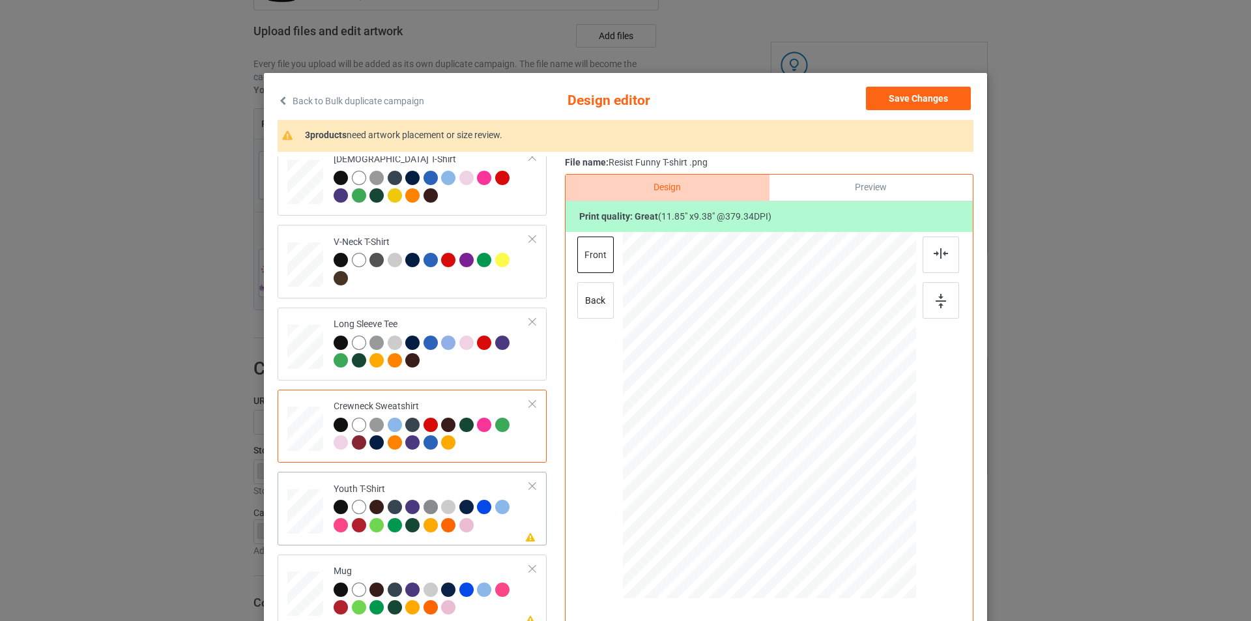
click at [474, 484] on div "Youth T-Shirt" at bounding box center [432, 507] width 196 height 49
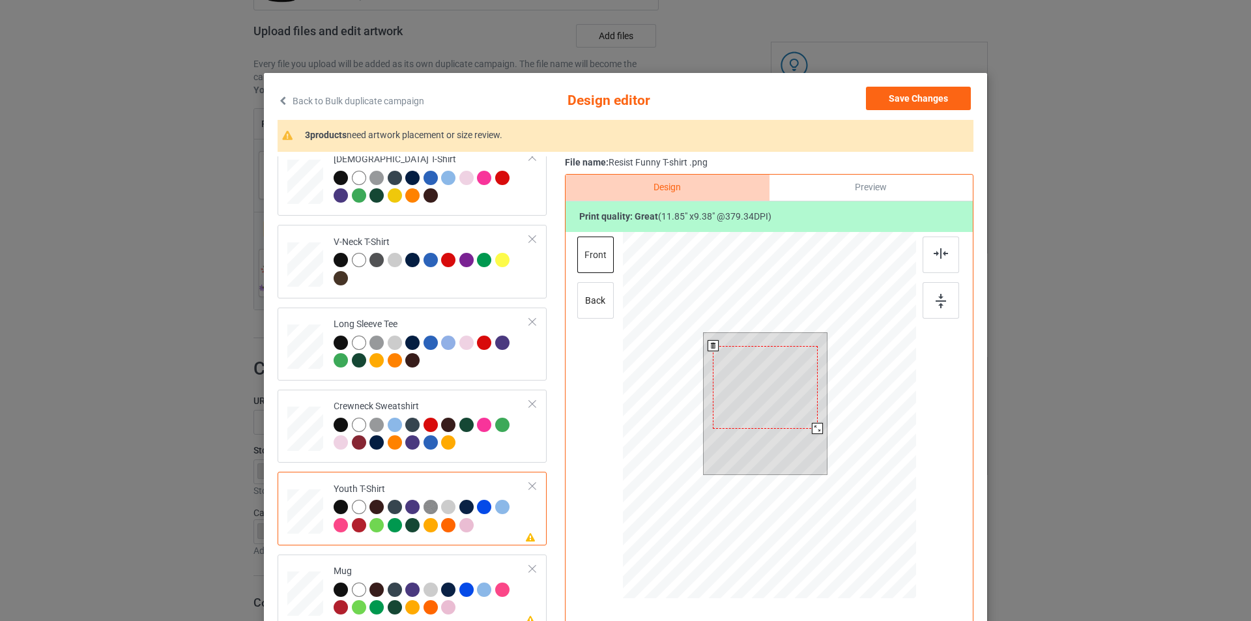
click at [775, 358] on div at bounding box center [765, 387] width 104 height 83
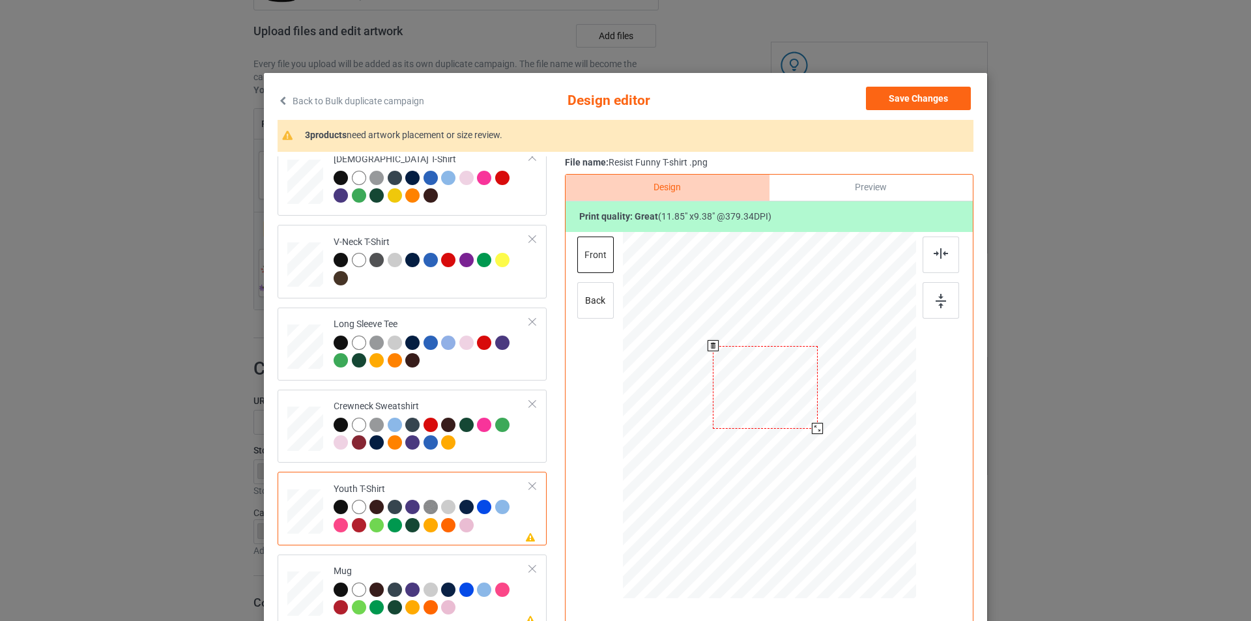
click at [755, 385] on div at bounding box center [765, 387] width 104 height 83
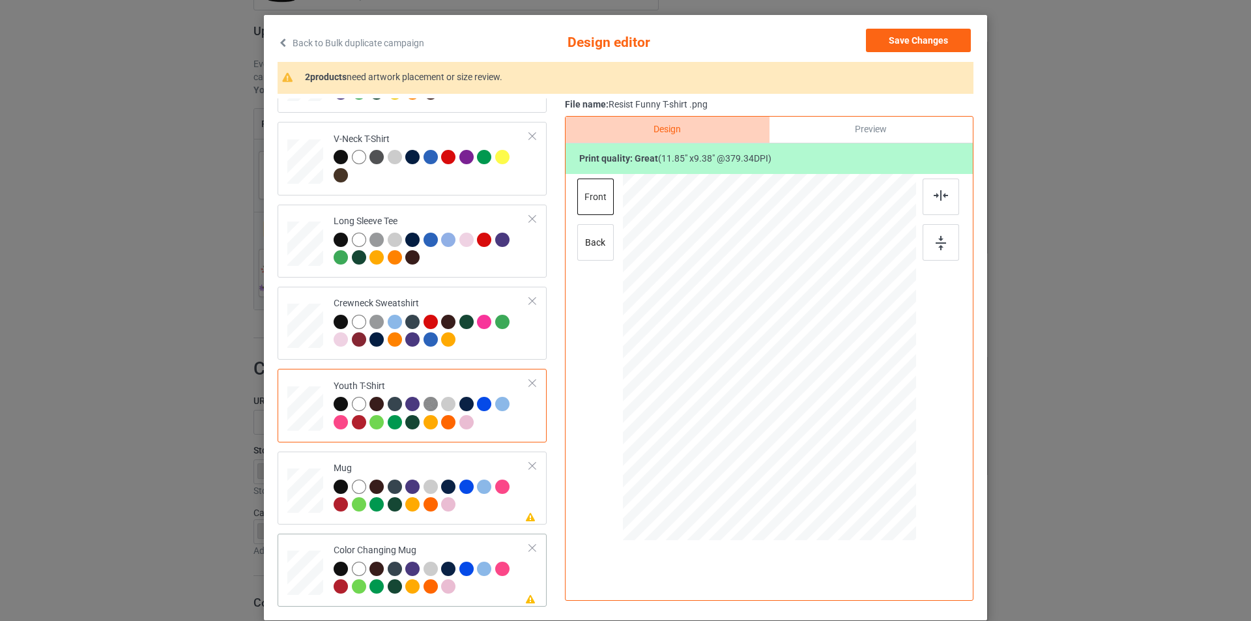
scroll to position [131, 0]
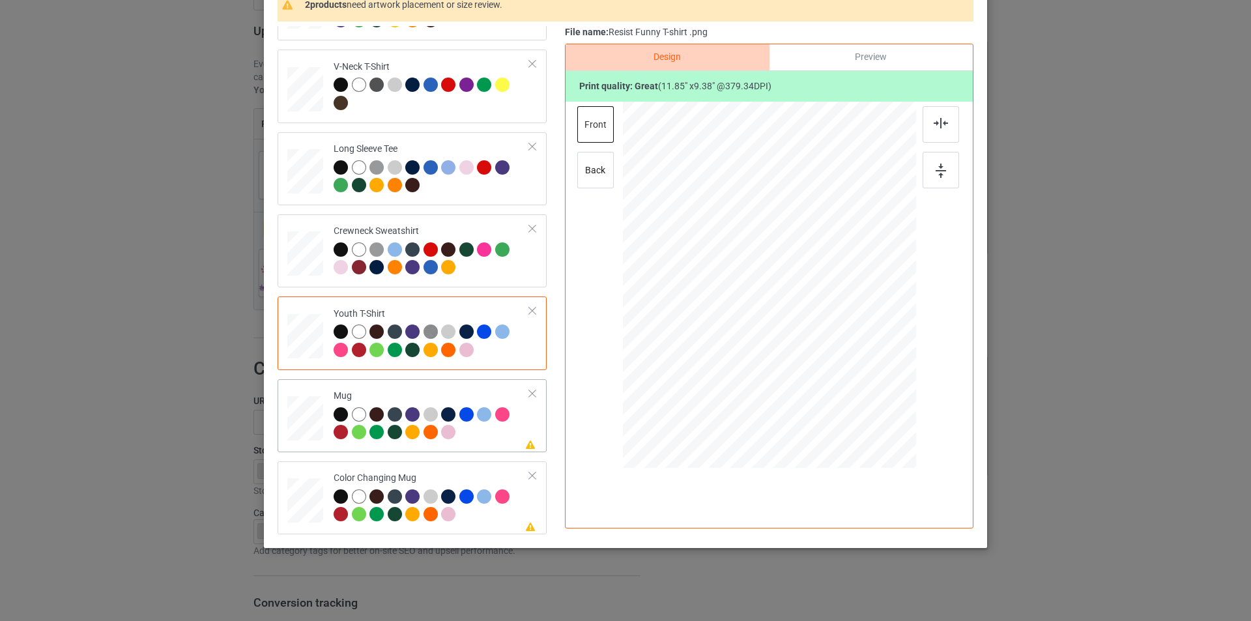
click at [480, 442] on div at bounding box center [432, 425] width 196 height 36
drag, startPoint x: 850, startPoint y: 353, endPoint x: 822, endPoint y: 310, distance: 51.1
click at [822, 310] on div at bounding box center [769, 285] width 293 height 122
drag, startPoint x: 783, startPoint y: 287, endPoint x: 864, endPoint y: 284, distance: 81.5
click at [864, 284] on div at bounding box center [851, 281] width 100 height 79
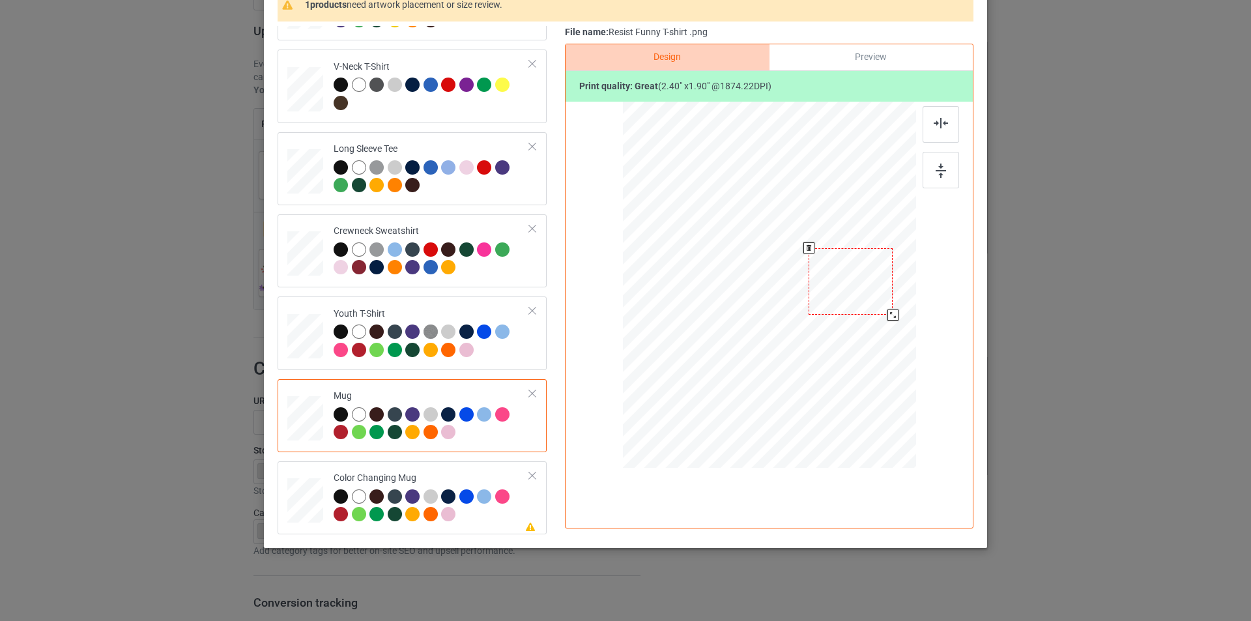
drag, startPoint x: 898, startPoint y: 321, endPoint x: 892, endPoint y: 311, distance: 11.4
click at [892, 311] on div at bounding box center [892, 315] width 11 height 11
click at [852, 276] on div at bounding box center [850, 283] width 84 height 66
click at [458, 479] on div "Color Changing Mug" at bounding box center [432, 496] width 196 height 49
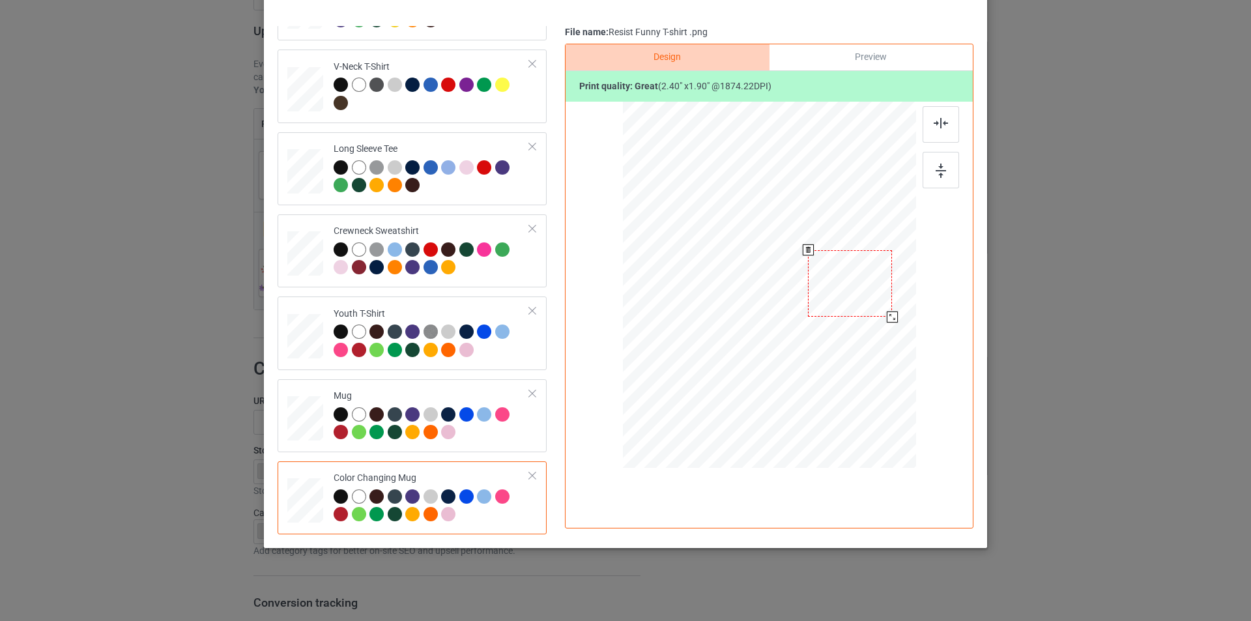
click at [864, 279] on div at bounding box center [850, 283] width 84 height 66
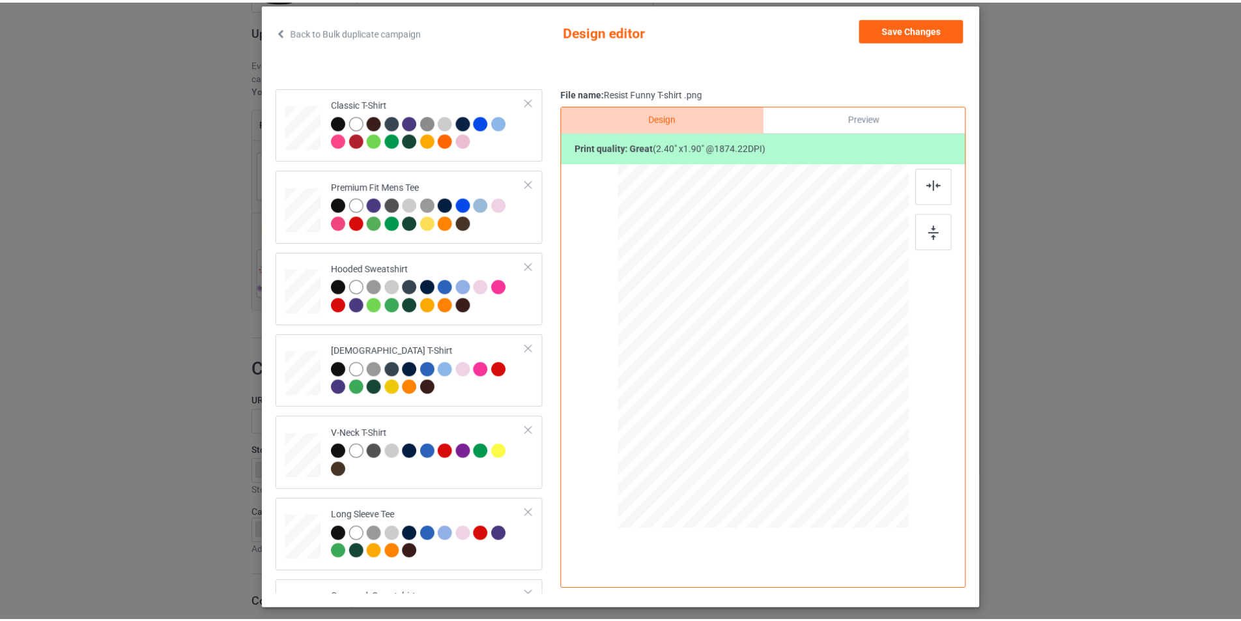
scroll to position [0, 0]
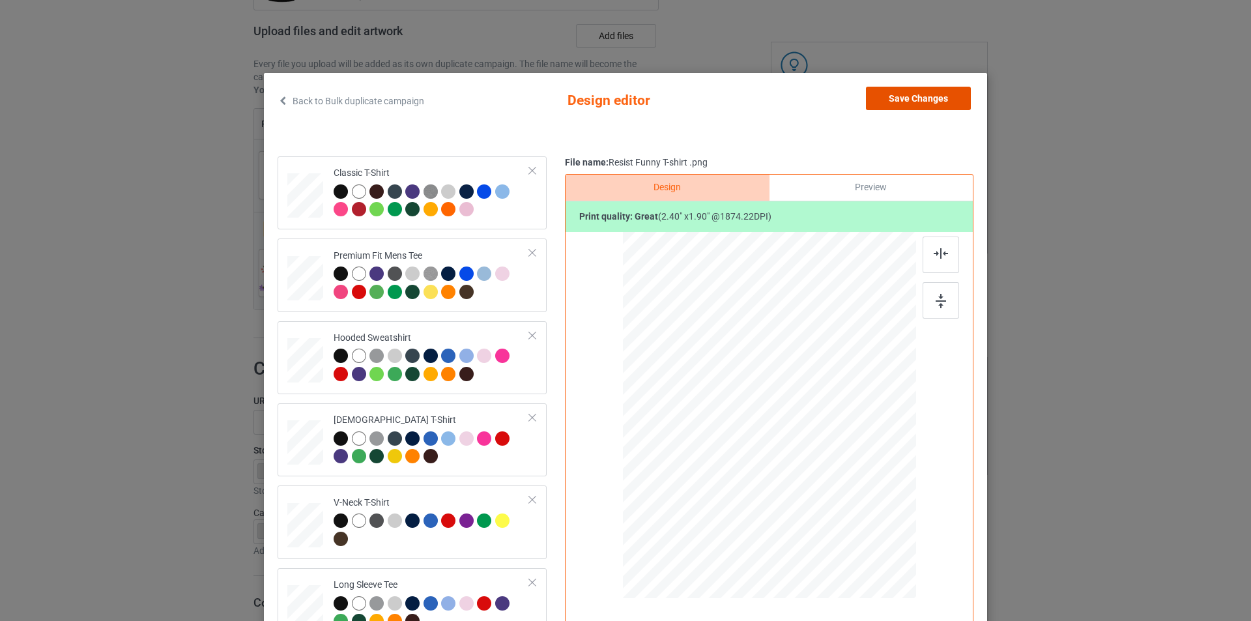
click at [938, 103] on button "Save Changes" at bounding box center [918, 98] width 105 height 23
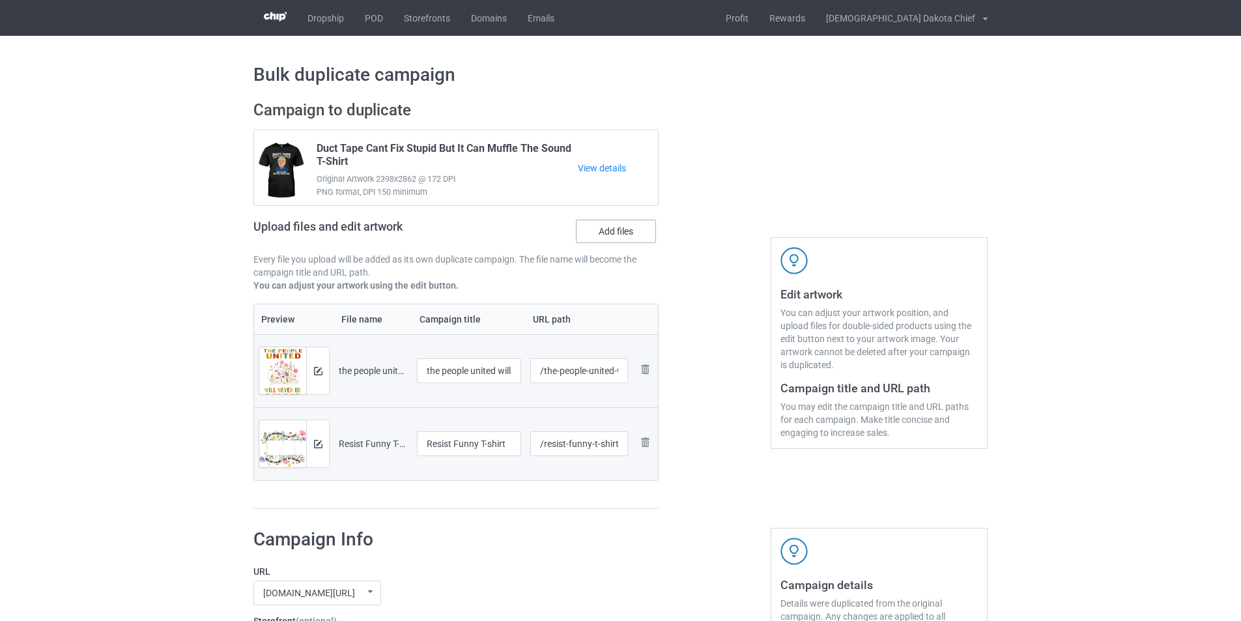
click at [616, 232] on label "Add files" at bounding box center [616, 231] width 80 height 23
click at [0, 0] on input "Add files" at bounding box center [0, 0] width 0 height 0
click at [627, 224] on label "Add files" at bounding box center [616, 231] width 80 height 23
click at [0, 0] on input "Add files" at bounding box center [0, 0] width 0 height 0
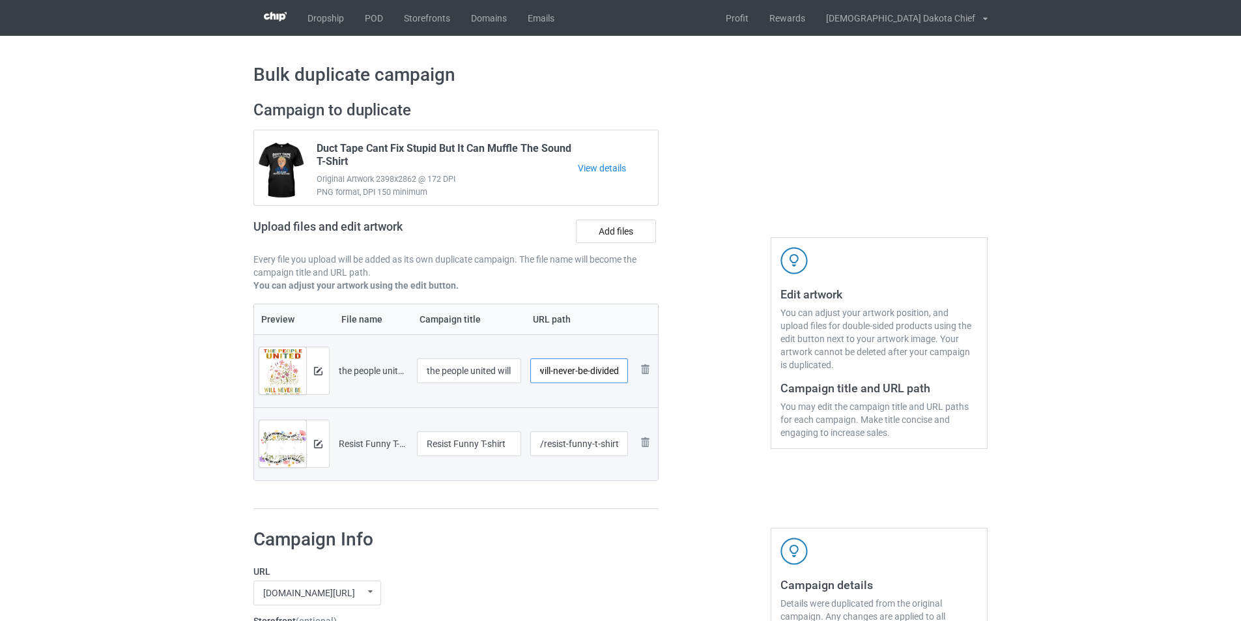
drag, startPoint x: 586, startPoint y: 371, endPoint x: 657, endPoint y: 368, distance: 71.8
click at [657, 368] on tr "Preview and edit artwork the people united will never be divided.png the people…" at bounding box center [456, 370] width 404 height 73
type input "/the-people"
drag, startPoint x: 592, startPoint y: 445, endPoint x: 642, endPoint y: 442, distance: 50.9
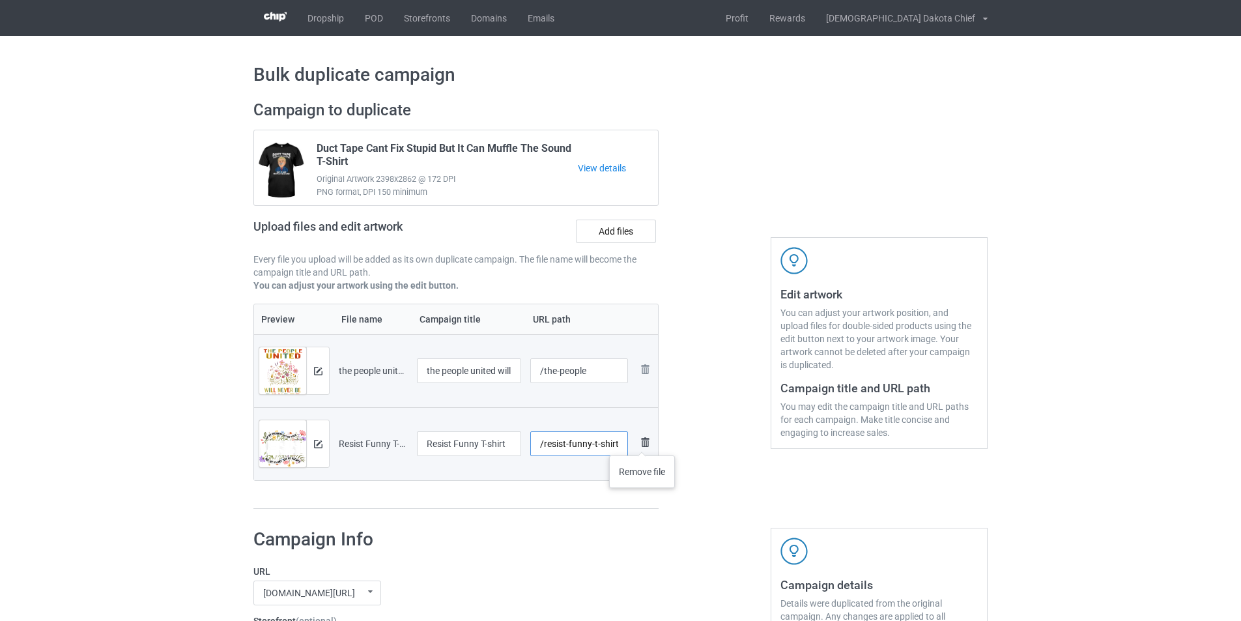
click at [642, 442] on tr "Preview and edit artwork Resist Funny T-shirt .png Resist Funny T-shirt /resist…" at bounding box center [456, 443] width 404 height 73
type input "/resist-funny"
click at [500, 482] on div "Preview File name Campaign title URL path Preview and edit artwork the people u…" at bounding box center [455, 407] width 405 height 206
drag, startPoint x: 501, startPoint y: 368, endPoint x: 532, endPoint y: 373, distance: 31.1
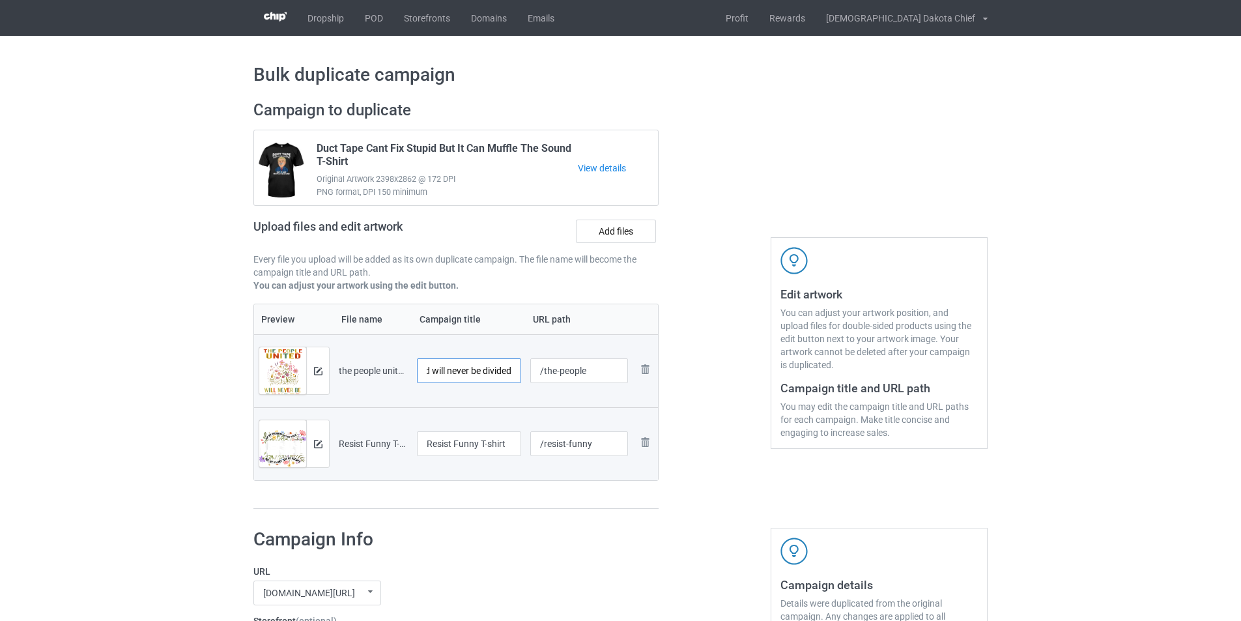
click at [532, 373] on tr "Preview and edit artwork the people united will never be divided.png the people…" at bounding box center [456, 370] width 404 height 73
click at [491, 374] on input "the people united will never be divided" at bounding box center [469, 370] width 104 height 25
drag, startPoint x: 491, startPoint y: 374, endPoint x: 409, endPoint y: 376, distance: 82.8
click at [409, 376] on tr "Preview and edit artwork the people united will never be divided.png the people…" at bounding box center [456, 370] width 404 height 73
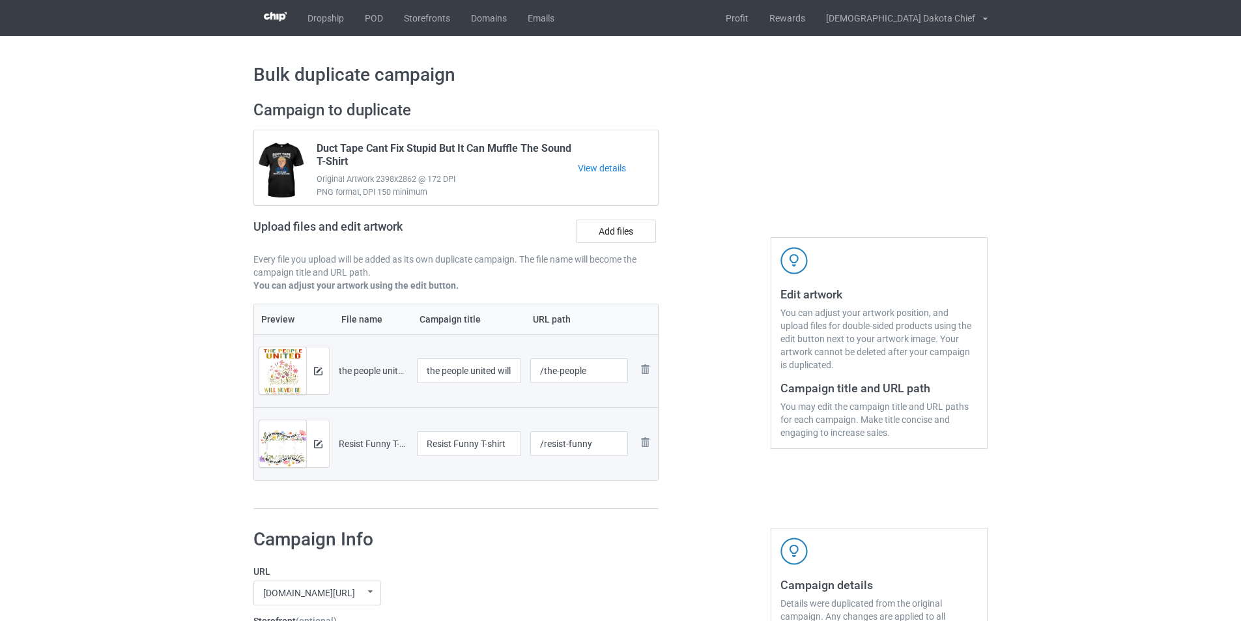
click at [489, 394] on td "the people united will never be divided" at bounding box center [468, 370] width 113 height 73
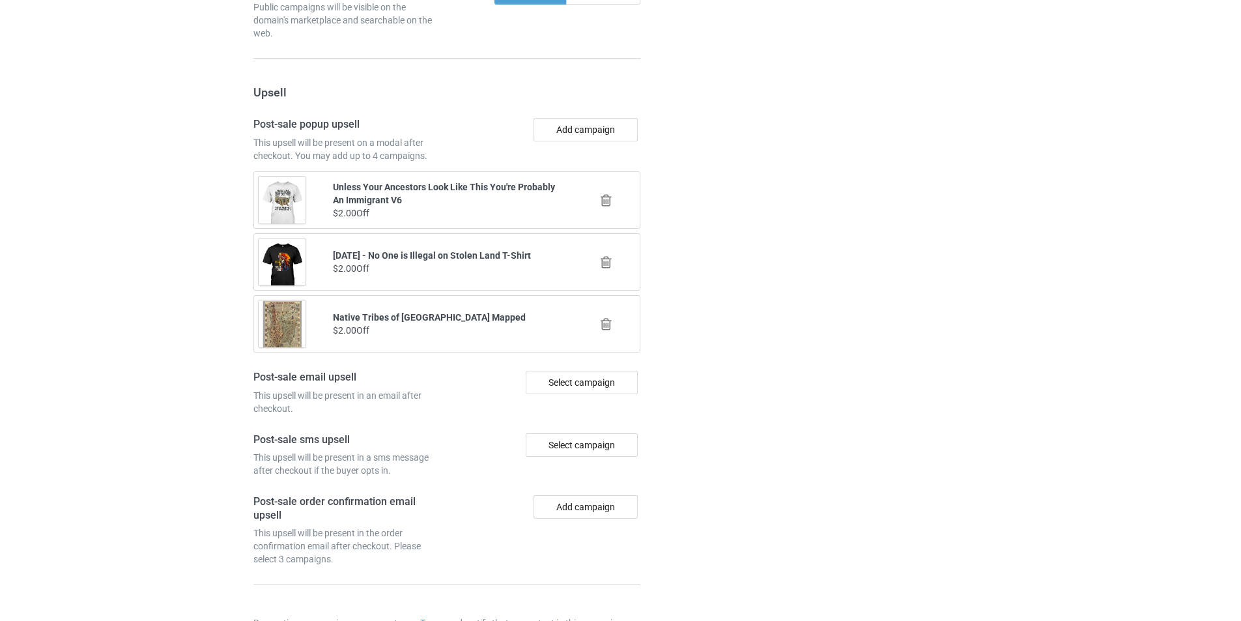
scroll to position [1302, 0]
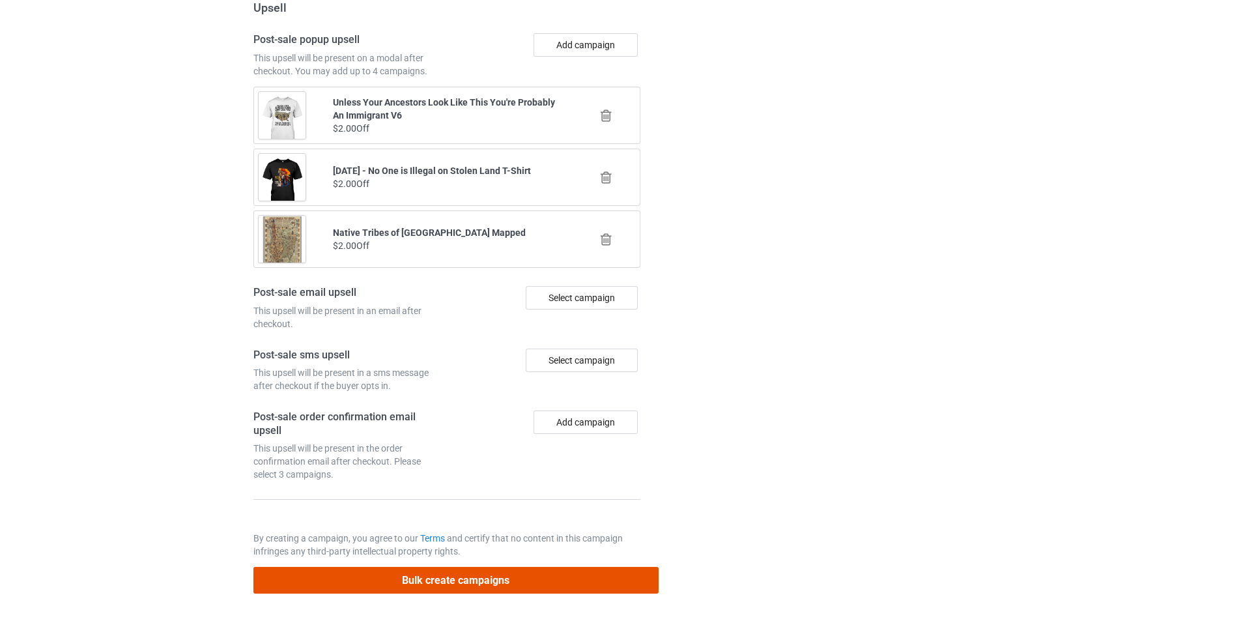
click at [485, 572] on button "Bulk create campaigns" at bounding box center [455, 580] width 405 height 27
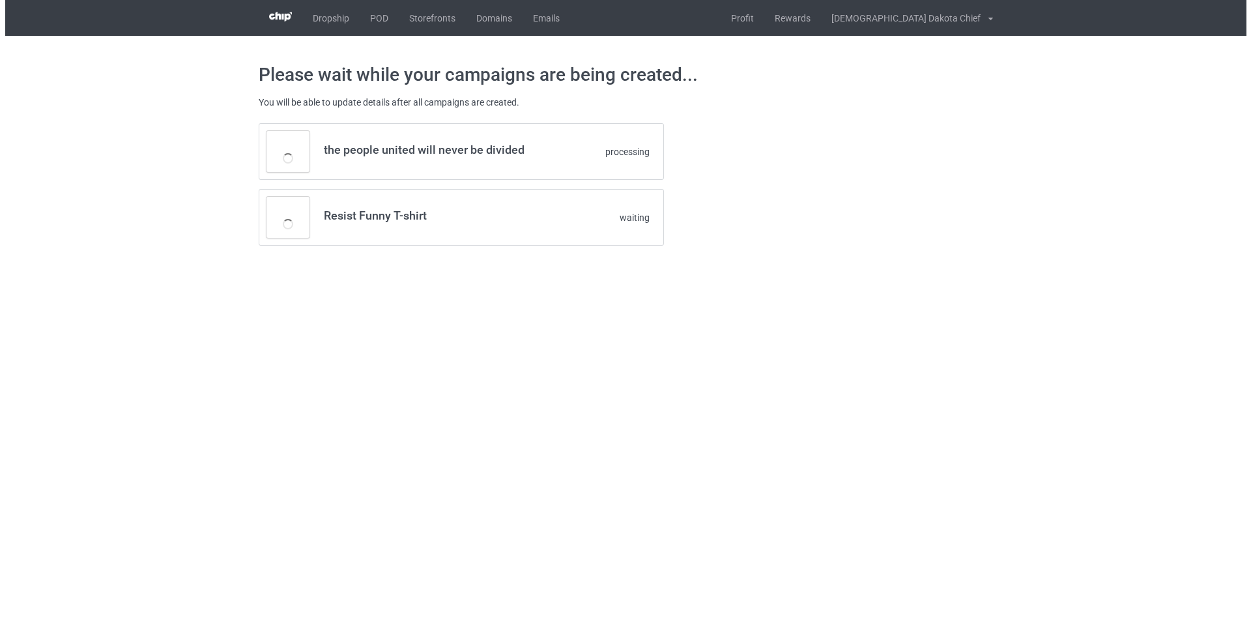
scroll to position [0, 0]
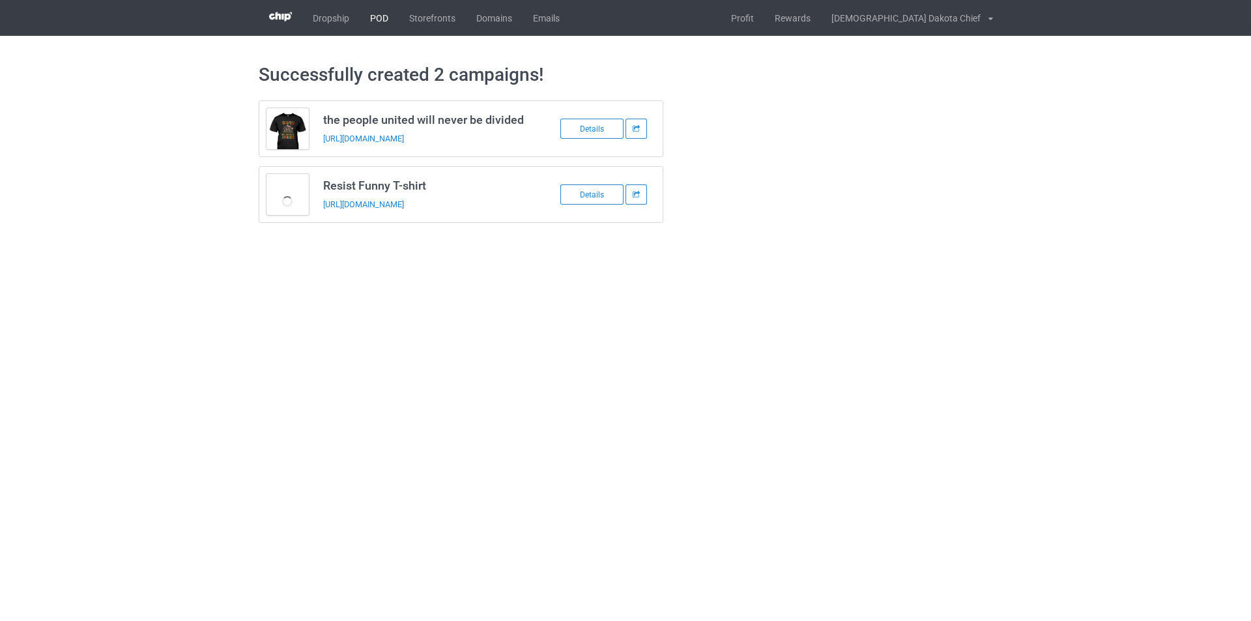
click at [378, 15] on link "POD" at bounding box center [379, 18] width 39 height 36
